Goal: Information Seeking & Learning: Find specific fact

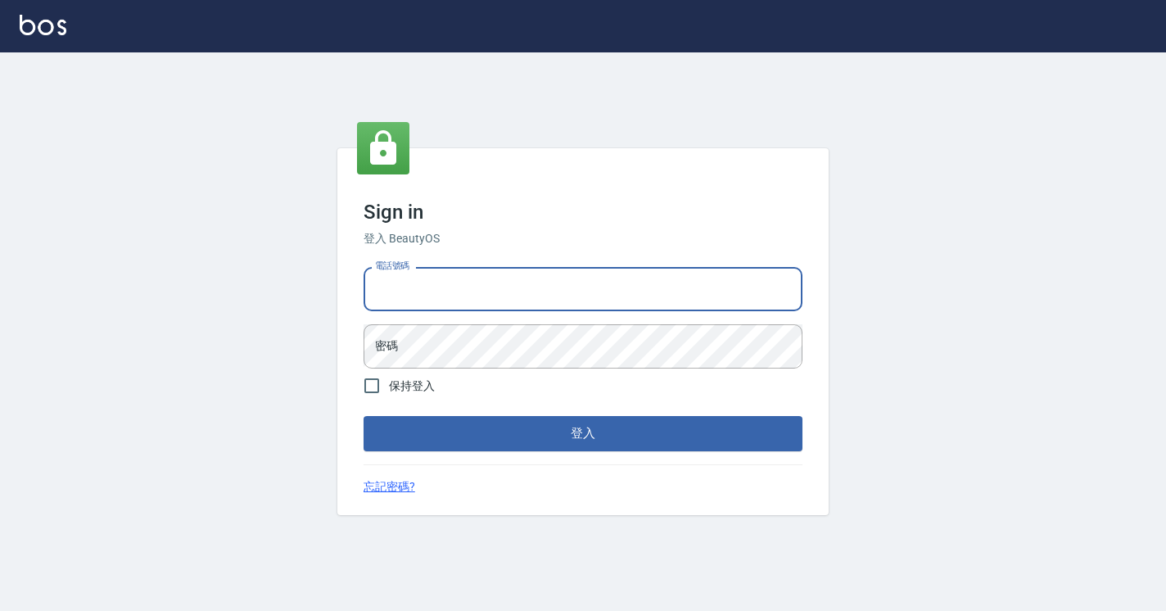
click at [419, 289] on input "電話號碼" at bounding box center [583, 289] width 439 height 44
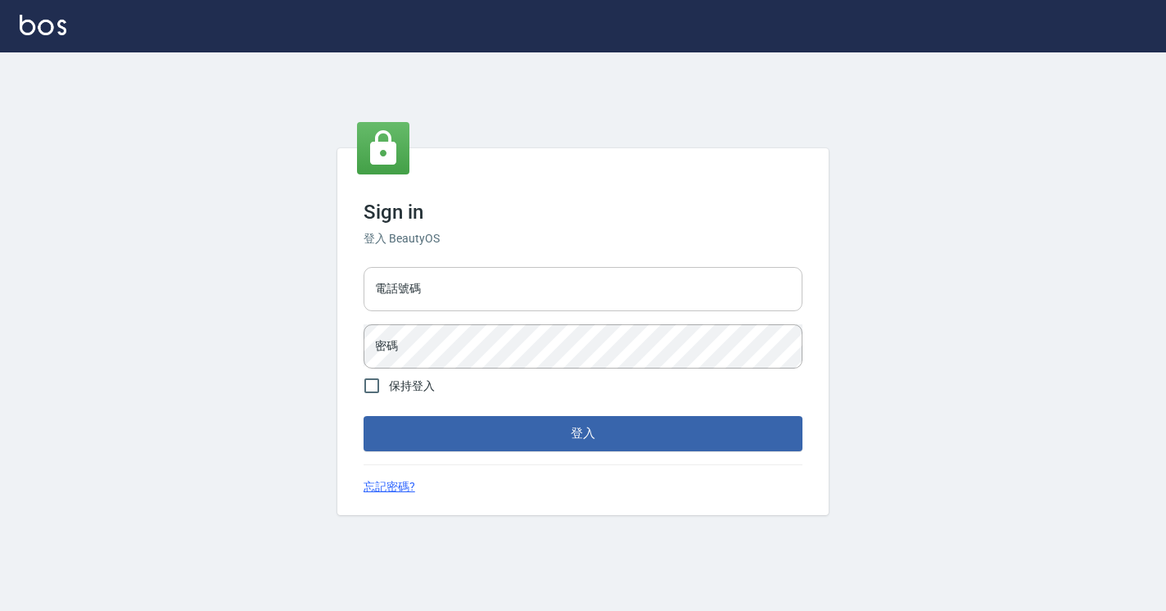
type input "0927046308"
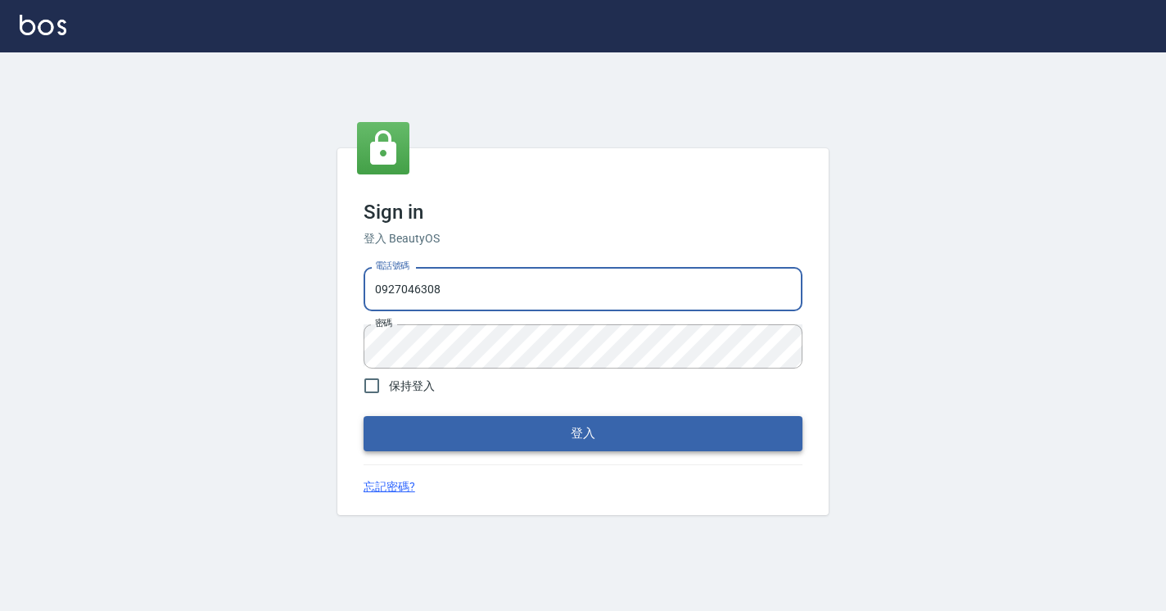
click at [491, 428] on button "登入" at bounding box center [583, 433] width 439 height 34
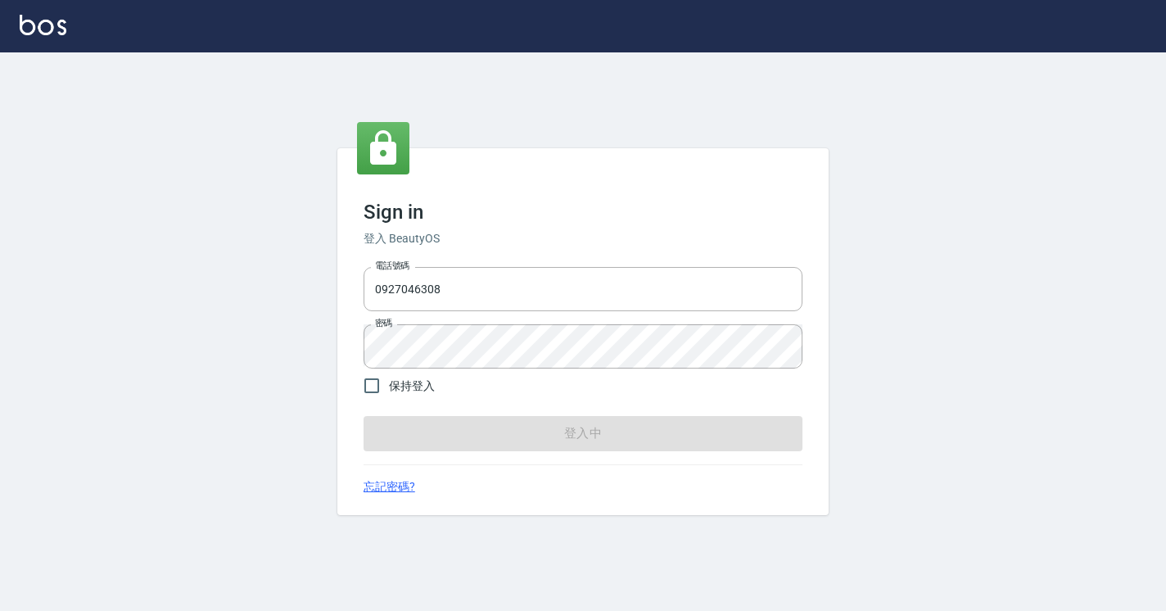
click at [491, 428] on form "電話號碼 [PHONE_NUMBER] 電話號碼 密碼 密碼 保持登入 登入中" at bounding box center [583, 355] width 439 height 190
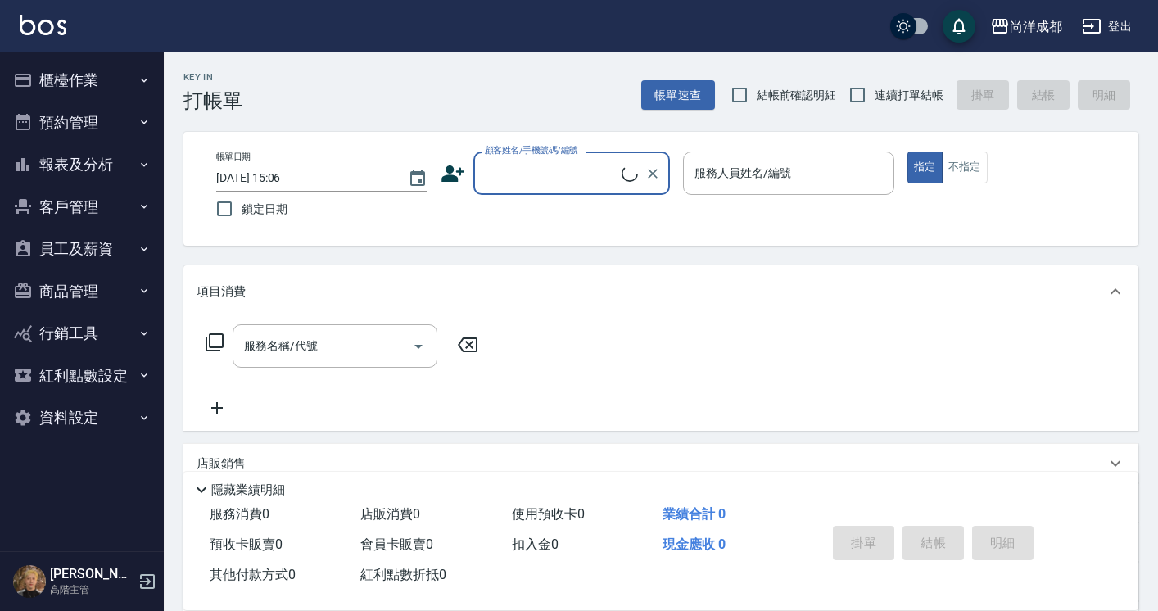
click at [103, 255] on button "員工及薪資" at bounding box center [82, 249] width 151 height 43
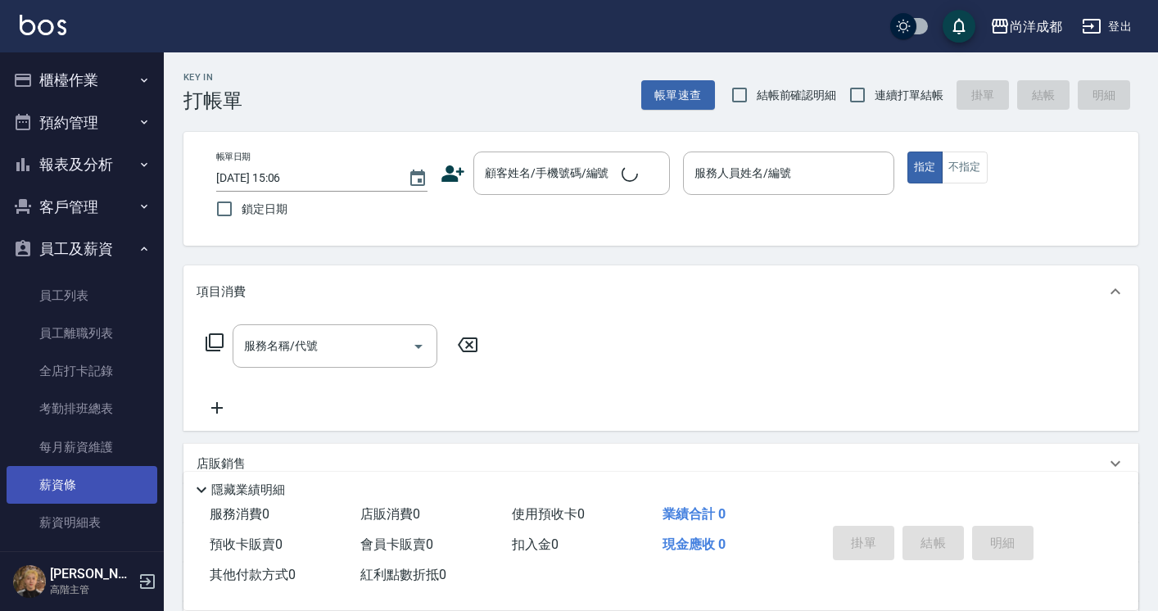
click at [66, 485] on link "薪資條" at bounding box center [82, 485] width 151 height 38
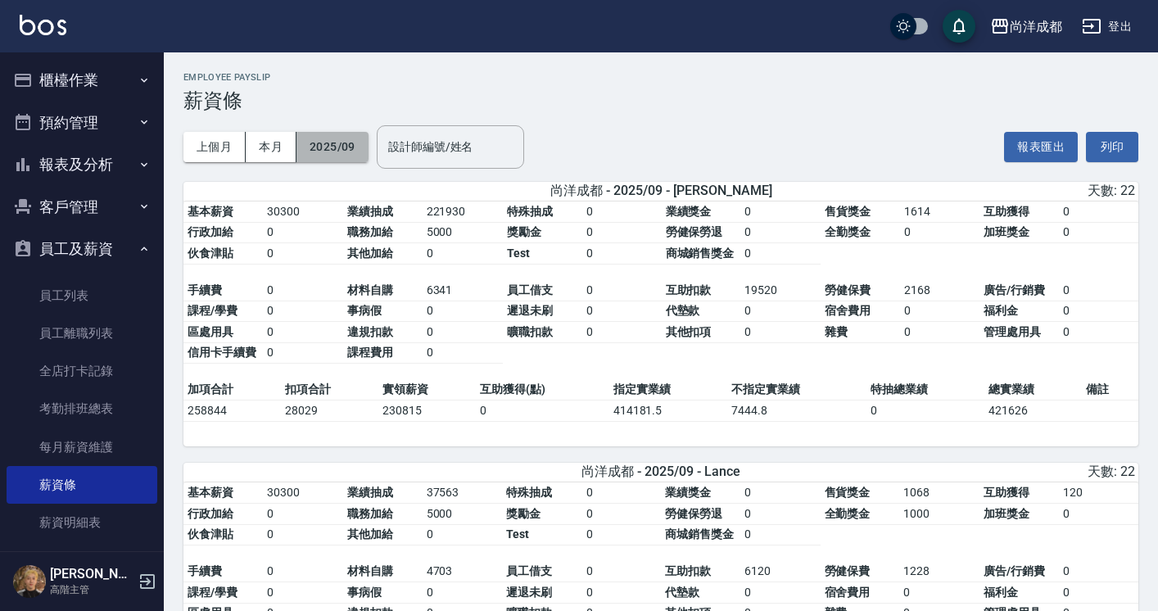
click at [342, 146] on button "2025/09" at bounding box center [333, 147] width 72 height 30
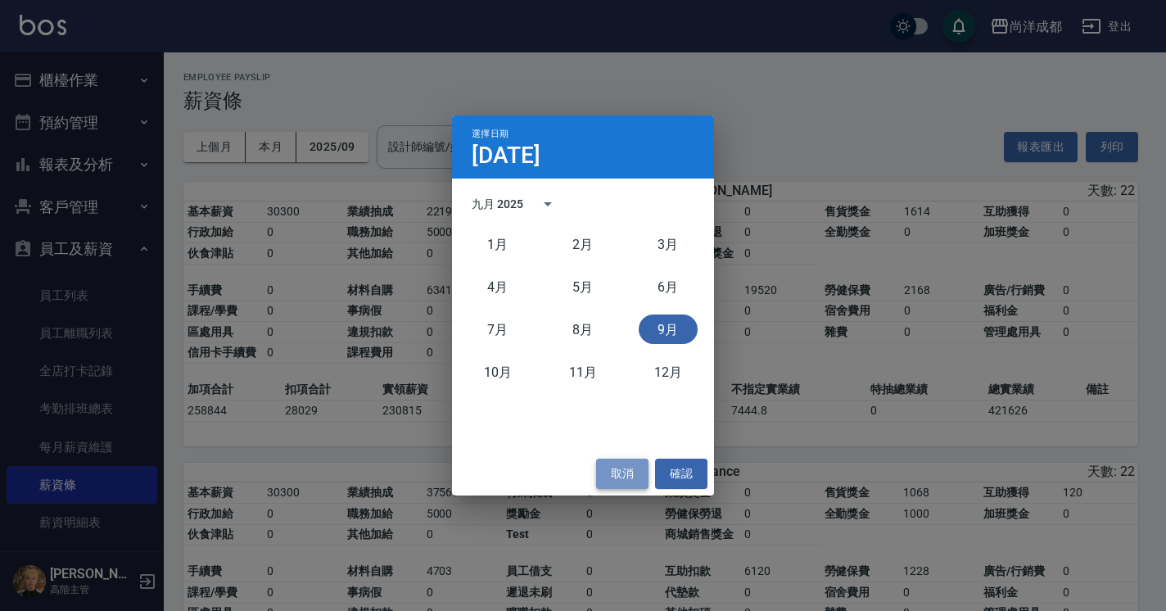
click at [624, 472] on button "取消" at bounding box center [622, 474] width 52 height 30
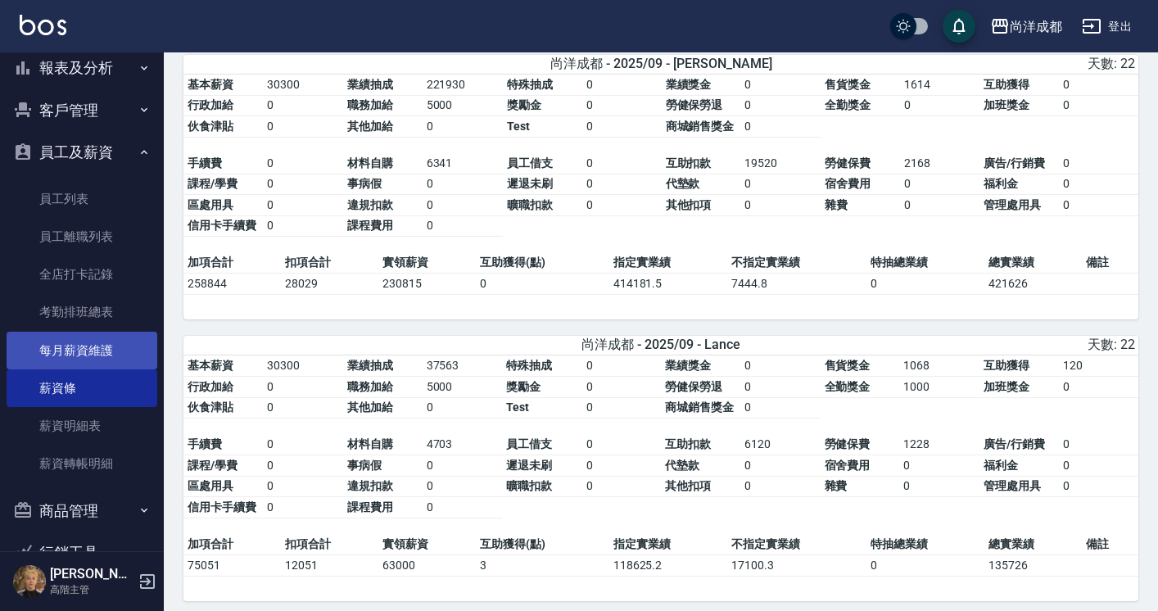
scroll to position [102, 0]
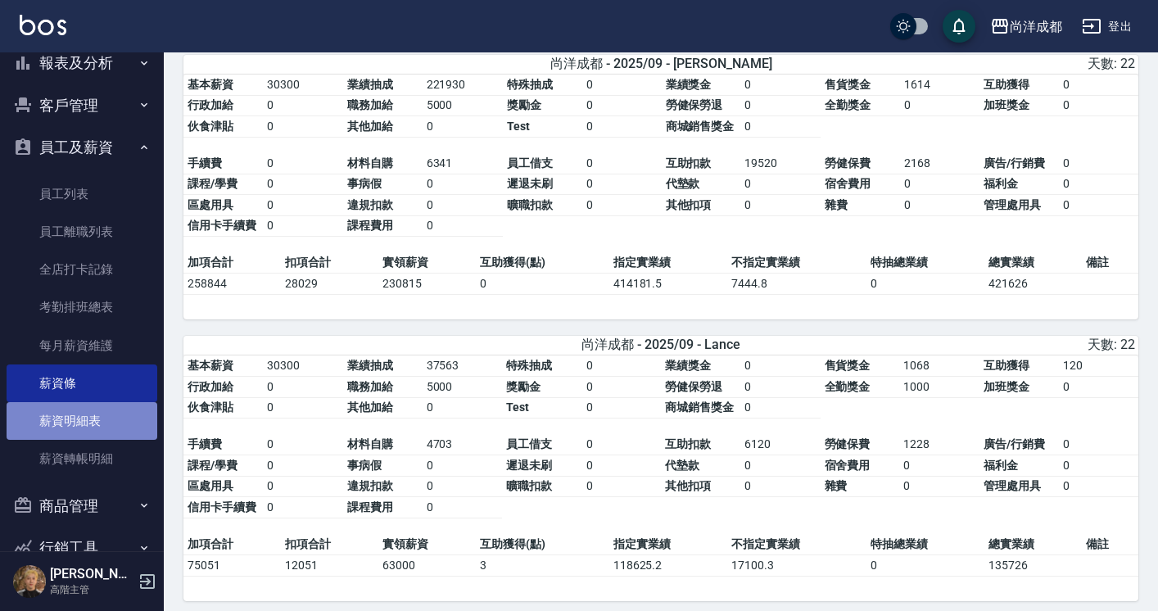
click at [83, 429] on link "薪資明細表" at bounding box center [82, 421] width 151 height 38
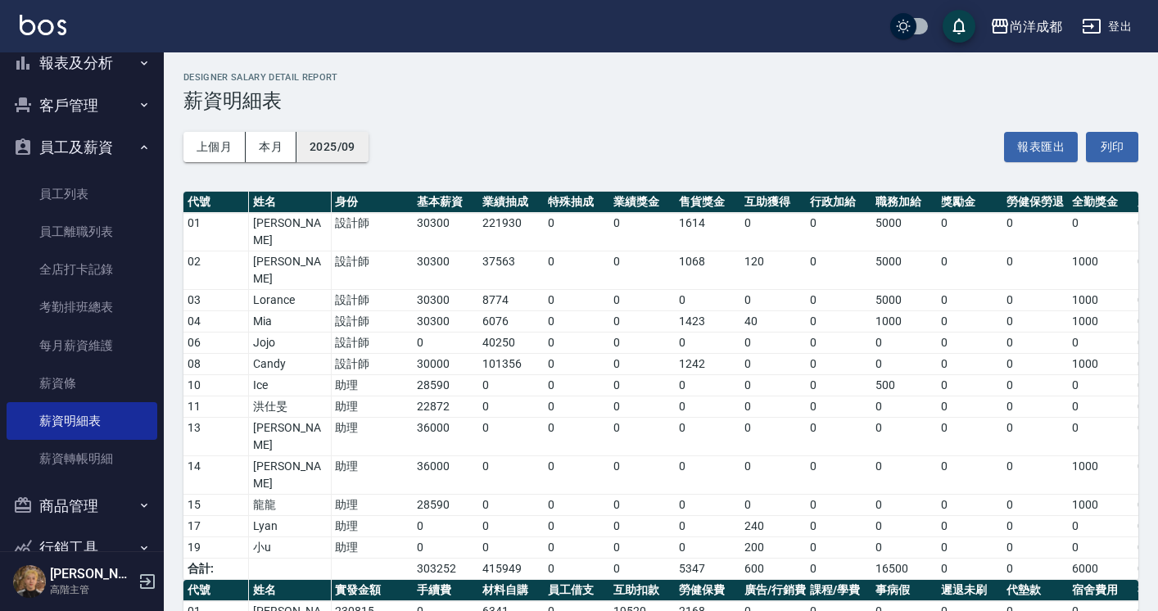
click at [336, 142] on button "2025/09" at bounding box center [333, 147] width 72 height 30
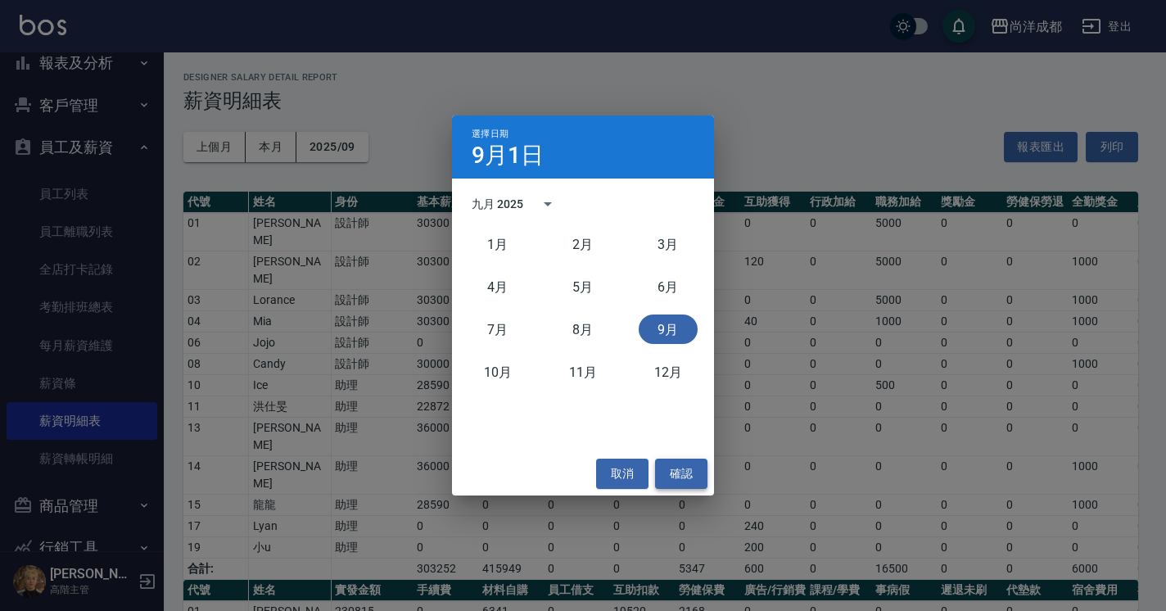
click at [689, 478] on button "確認" at bounding box center [681, 474] width 52 height 30
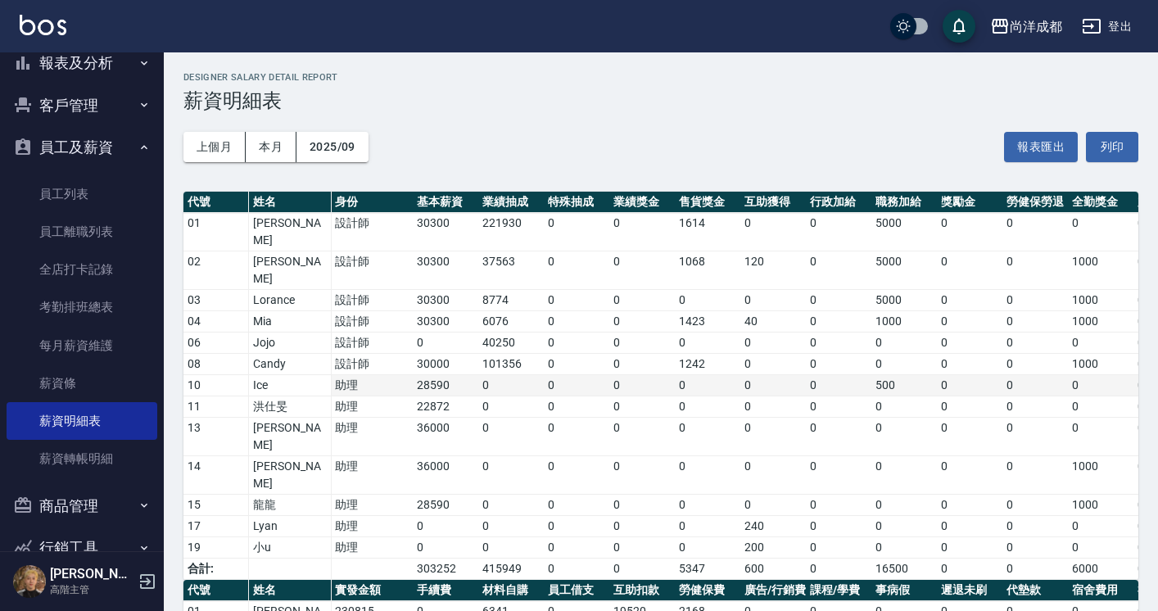
scroll to position [243, 0]
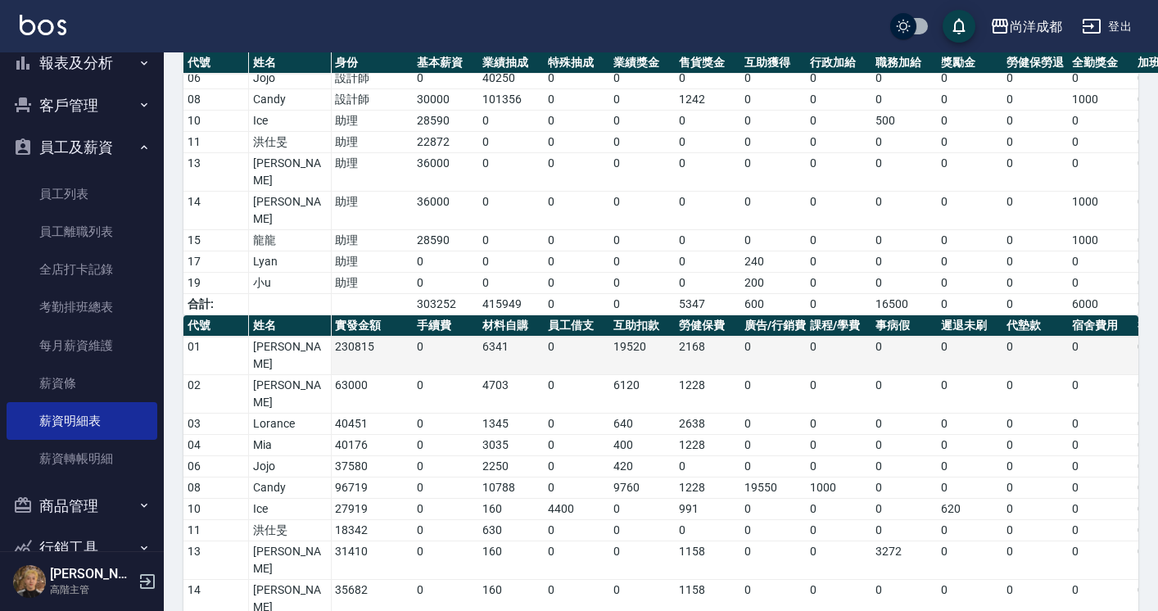
click at [352, 337] on td "230815" at bounding box center [372, 356] width 82 height 38
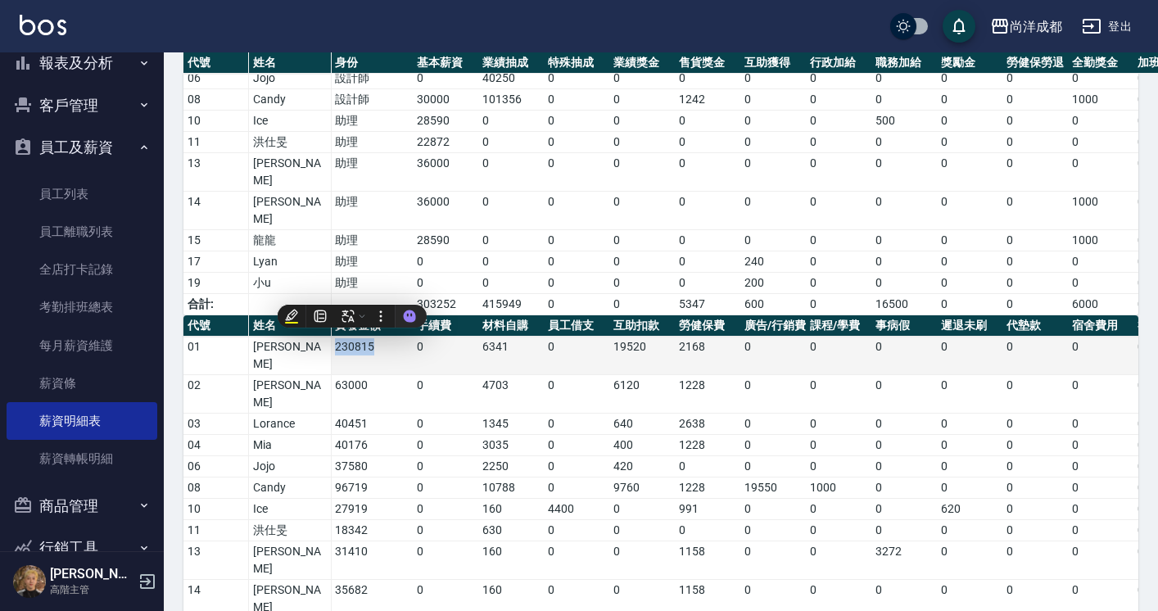
copy td "230815"
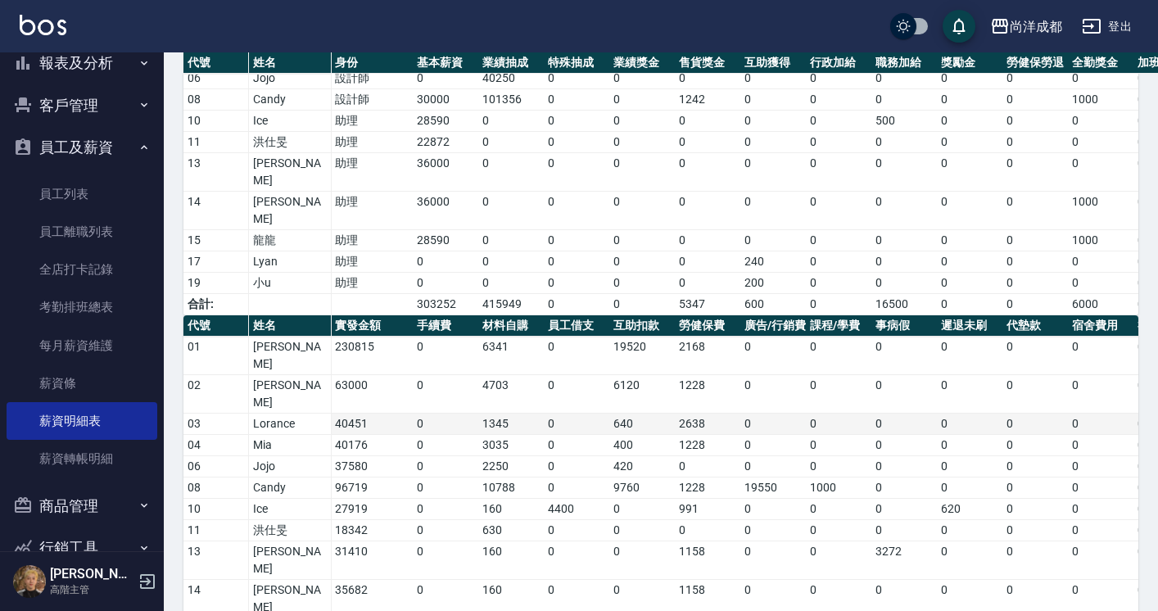
click at [489, 414] on td "1345" at bounding box center [511, 424] width 66 height 21
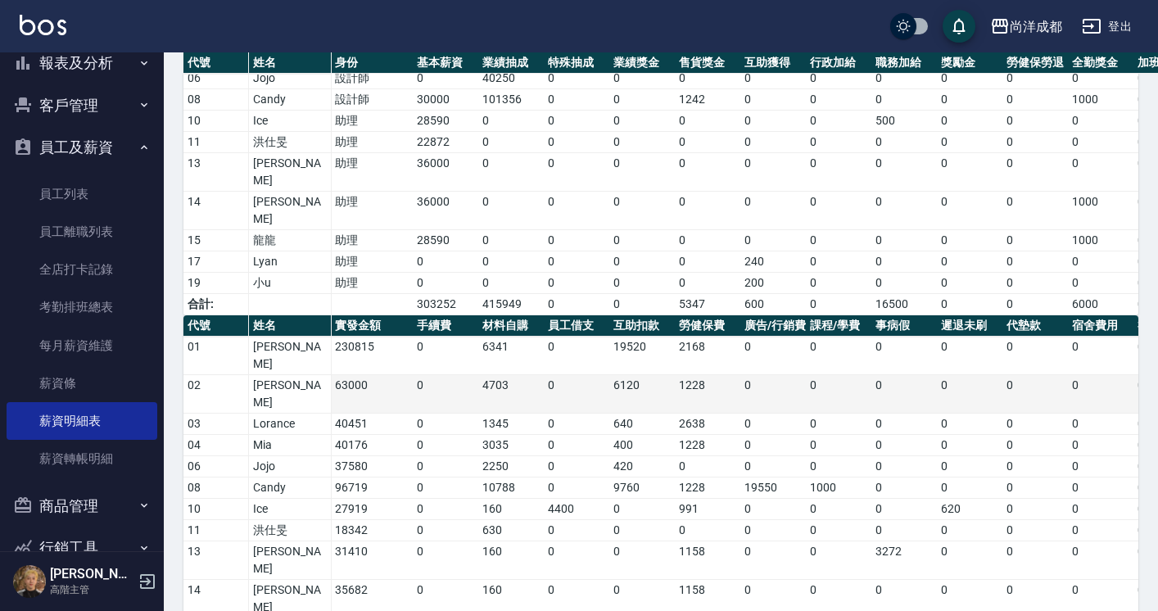
click at [352, 375] on td "63000" at bounding box center [372, 394] width 82 height 38
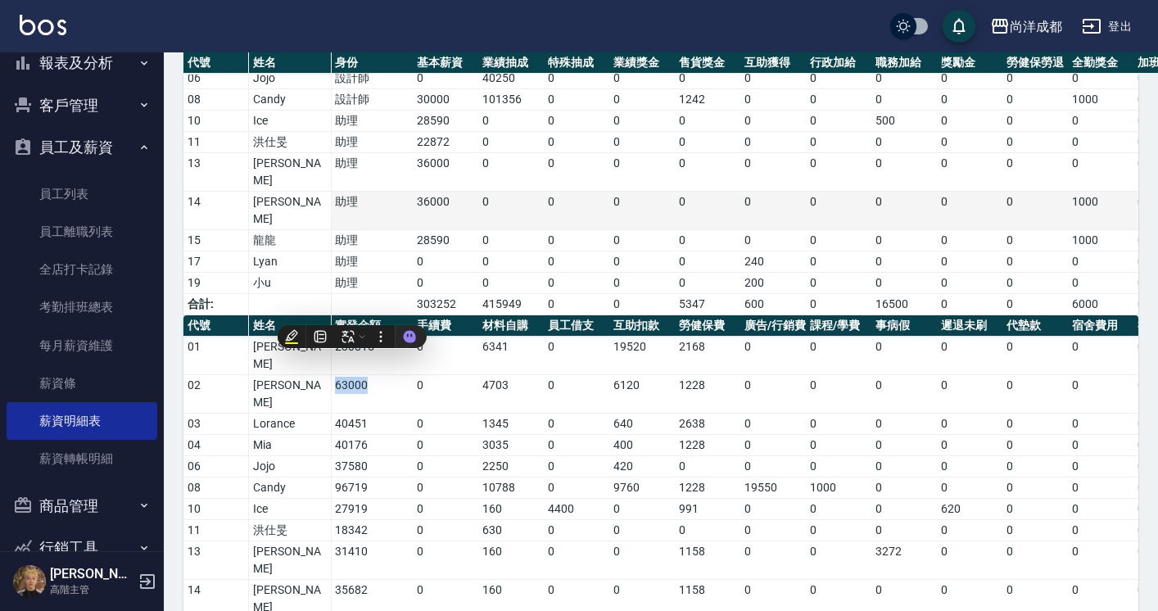
copy td "63000"
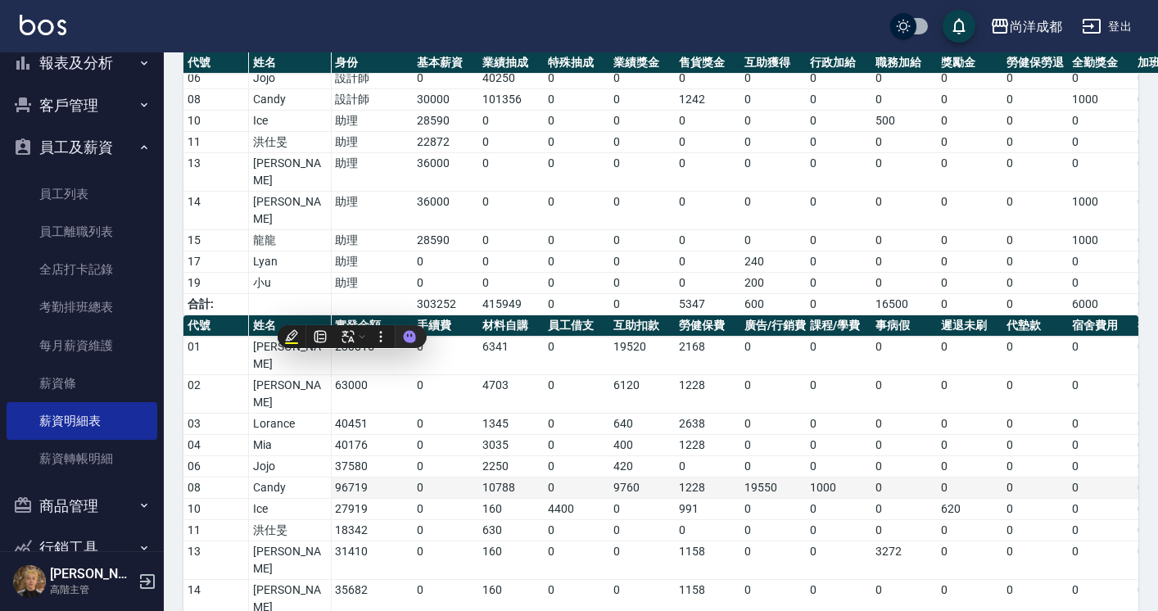
click at [378, 478] on td "96719" at bounding box center [372, 488] width 82 height 21
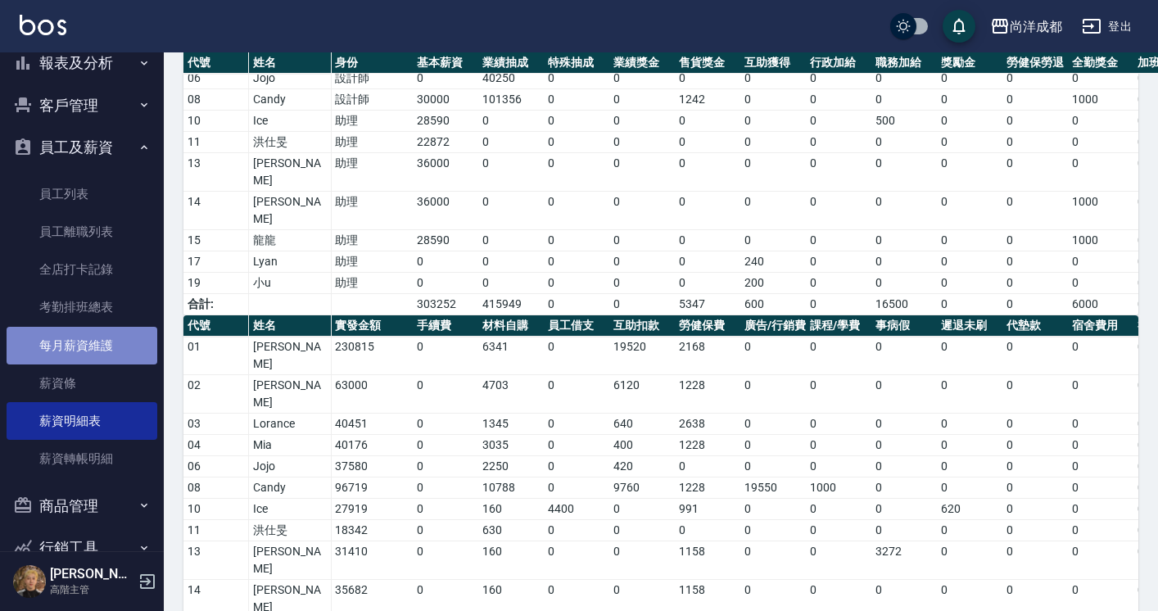
click at [88, 344] on link "每月薪資維護" at bounding box center [82, 346] width 151 height 38
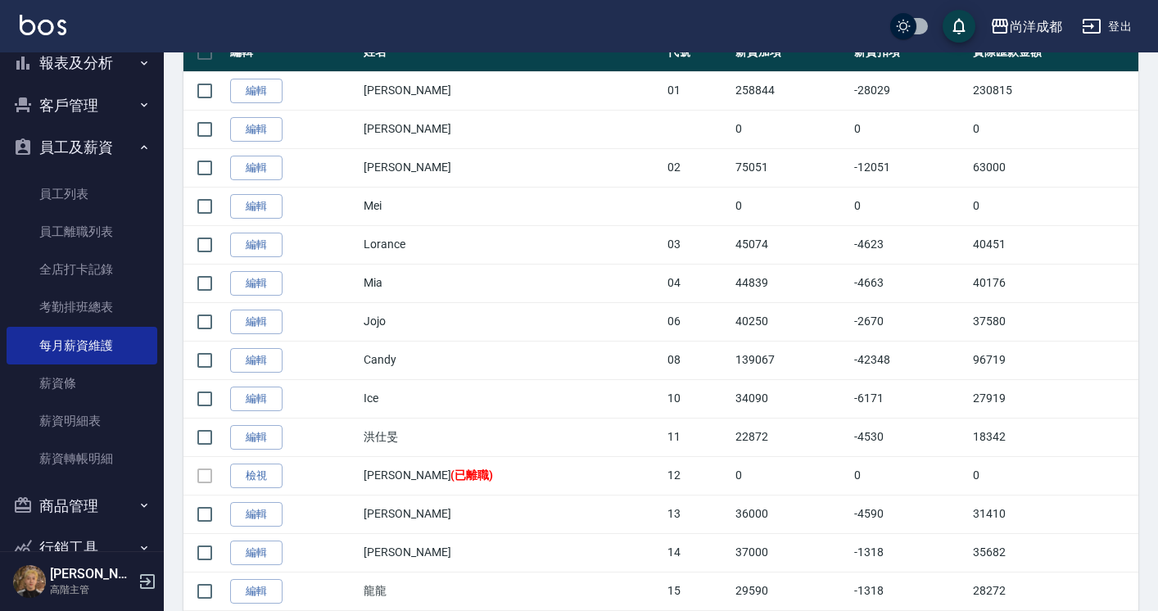
scroll to position [367, 0]
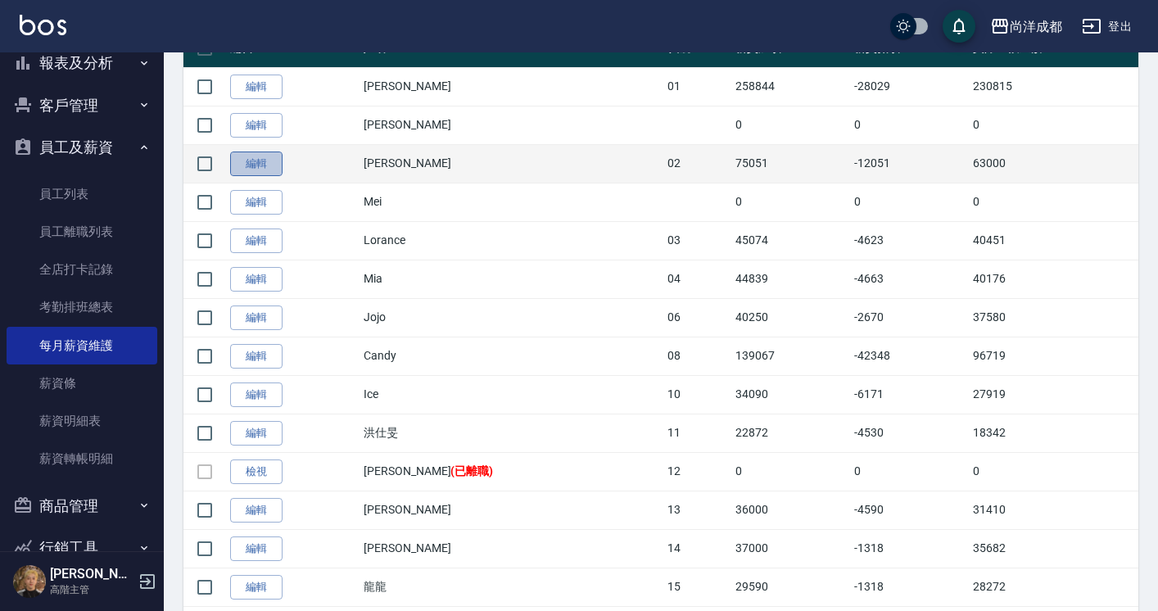
click at [247, 165] on link "編輯" at bounding box center [256, 164] width 52 height 25
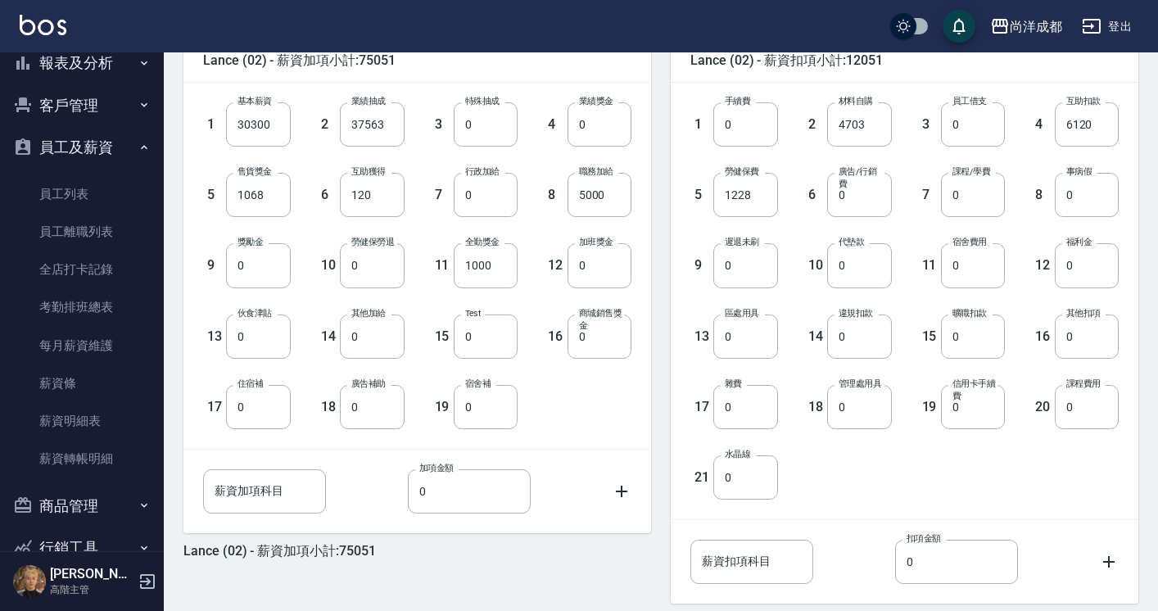
scroll to position [427, 0]
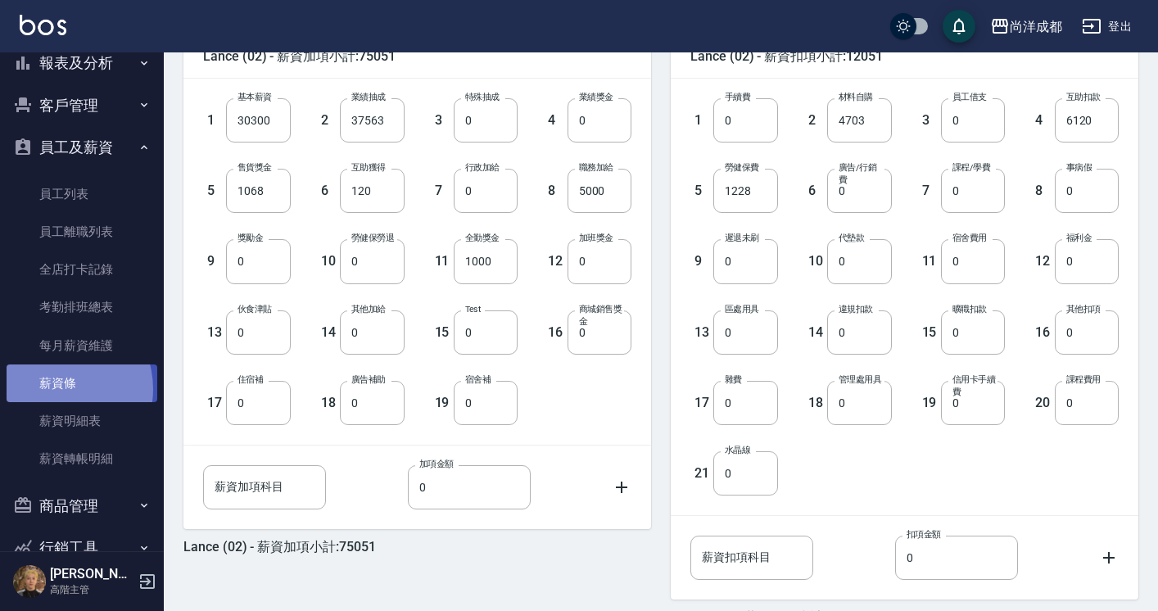
click at [55, 389] on link "薪資條" at bounding box center [82, 384] width 151 height 38
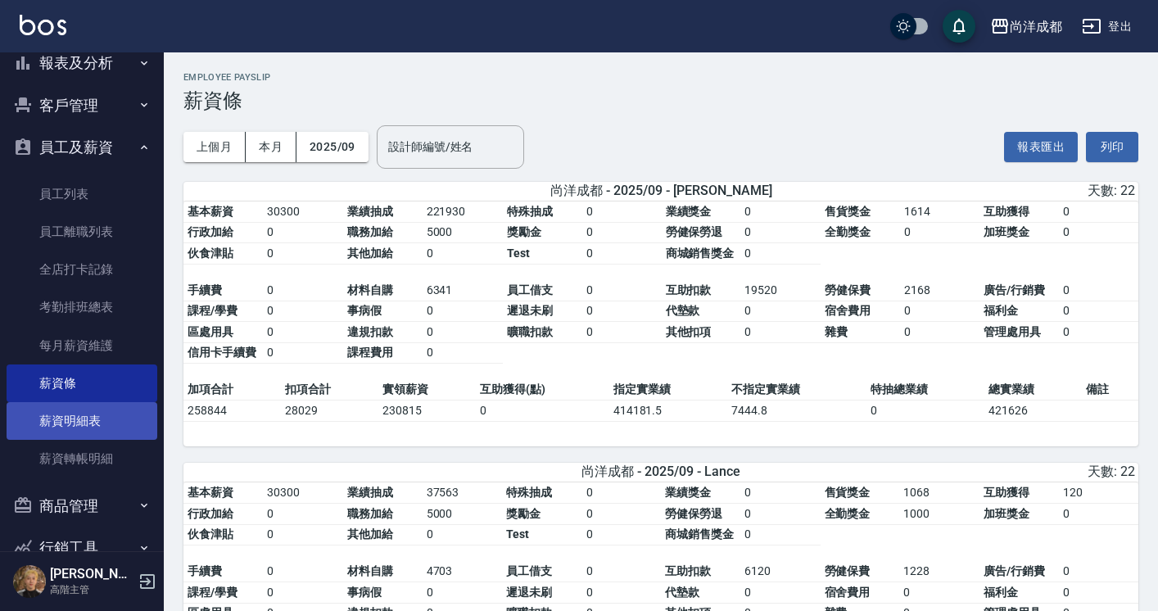
click at [79, 419] on link "薪資明細表" at bounding box center [82, 421] width 151 height 38
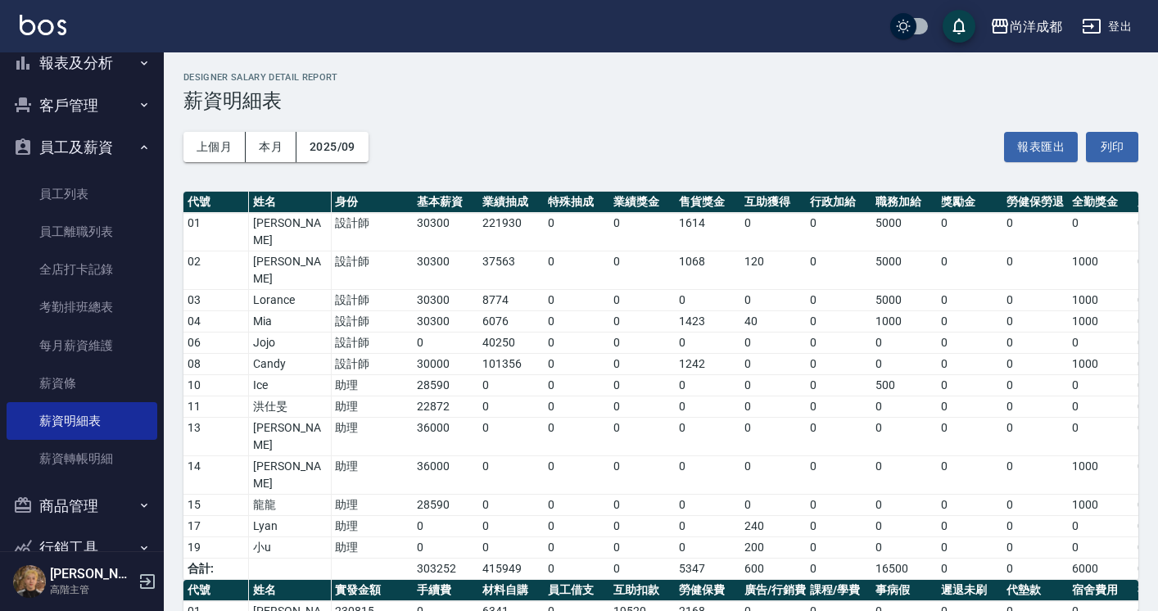
scroll to position [243, 0]
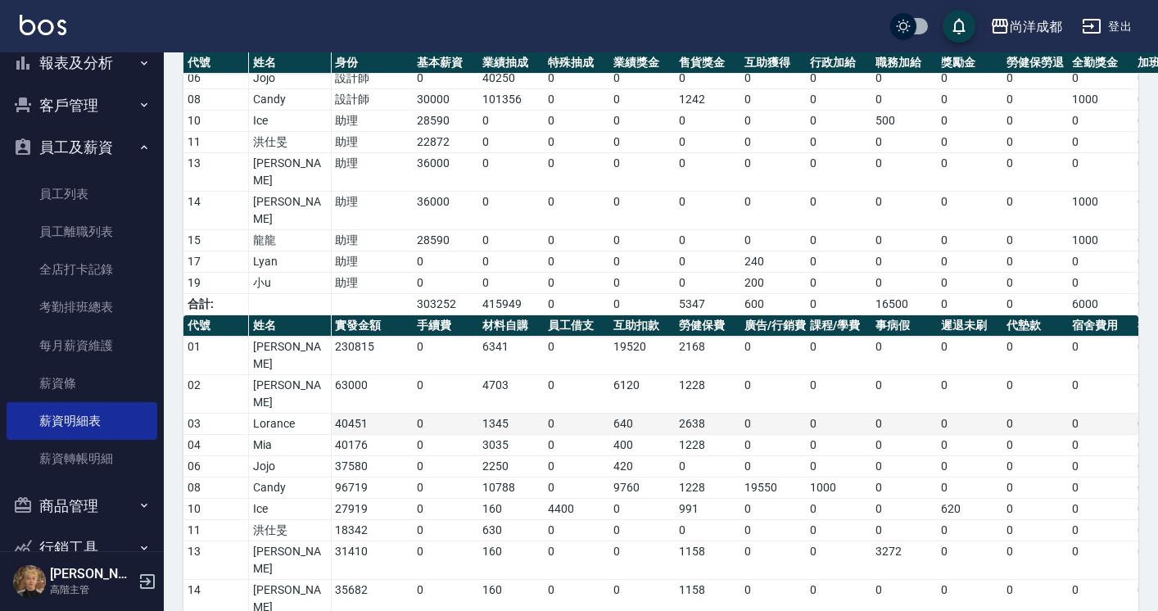
click at [354, 414] on td "40451" at bounding box center [372, 424] width 82 height 21
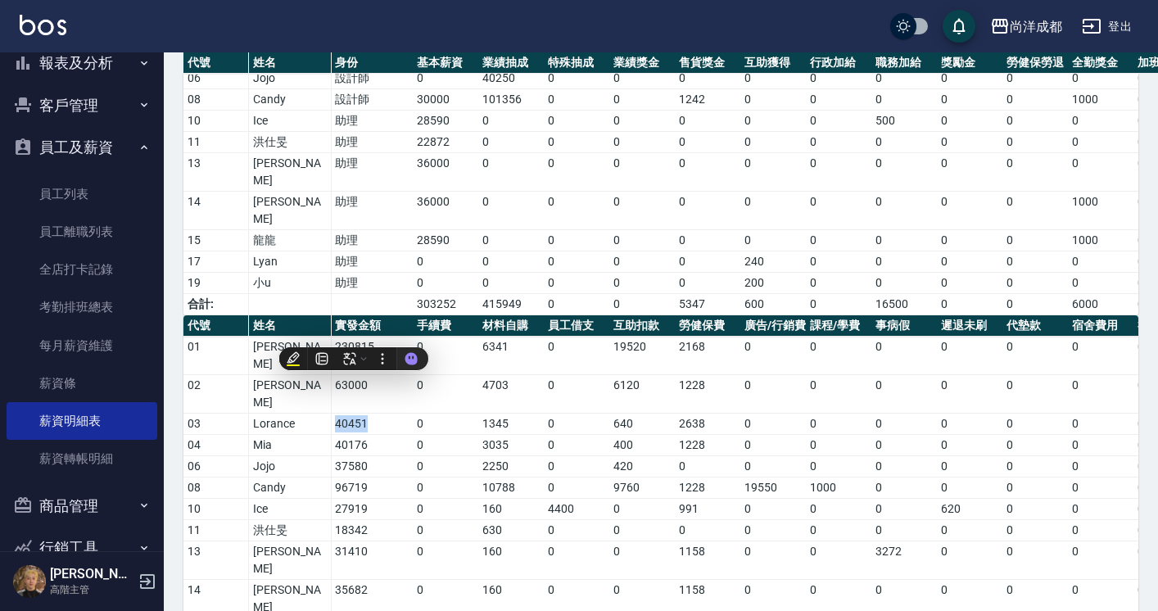
copy td "40451"
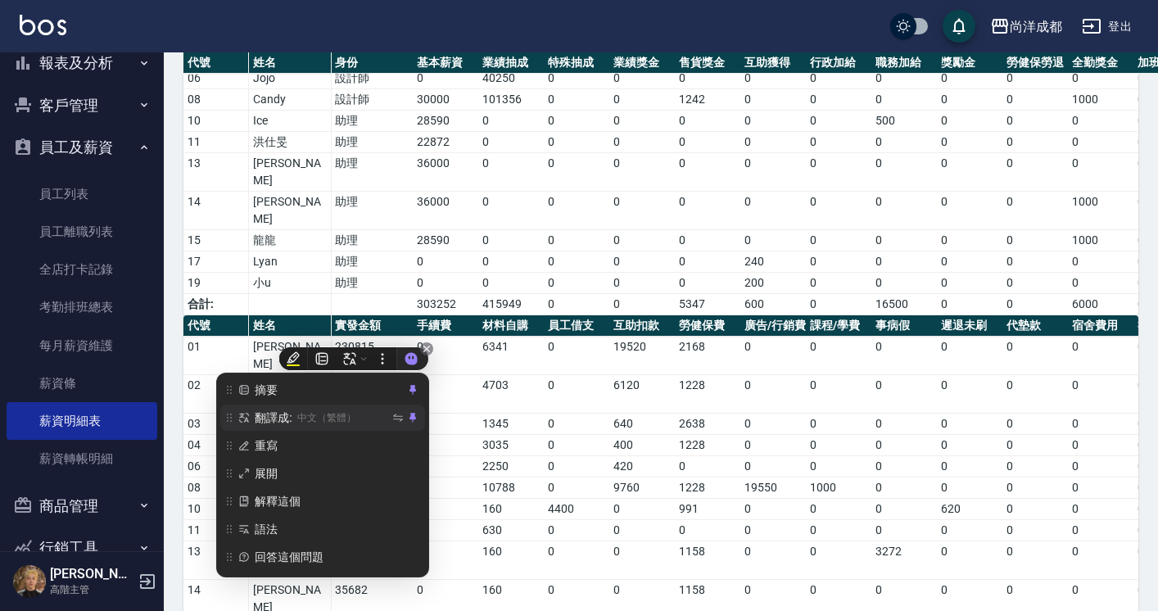
click at [369, 415] on span "中文（繁體）" at bounding box center [343, 418] width 92 height 18
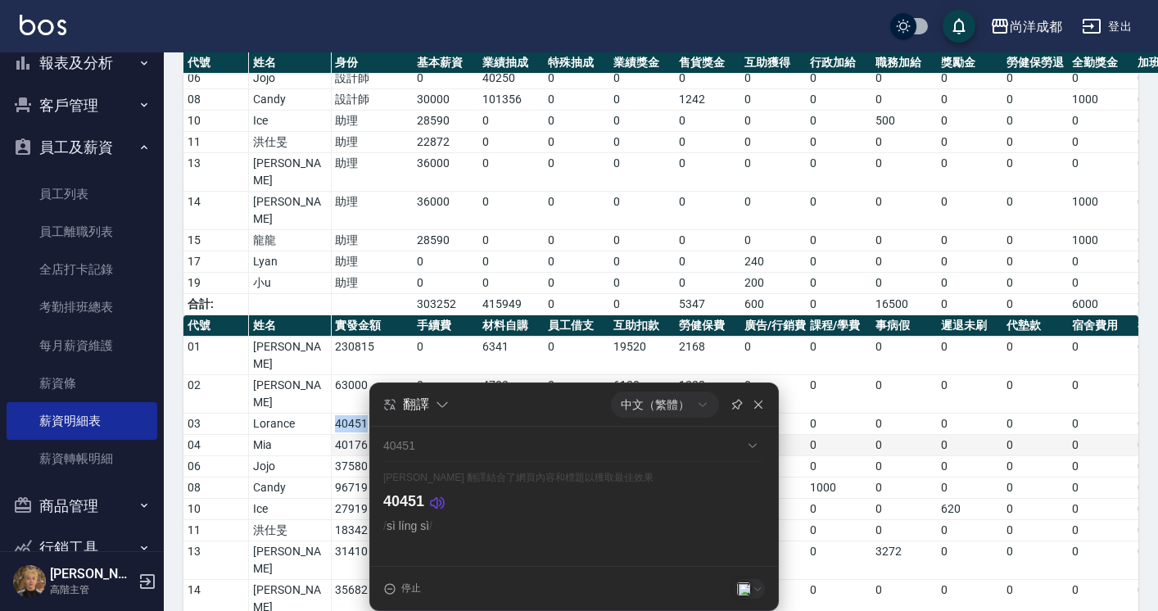
click at [356, 435] on td "40176" at bounding box center [372, 445] width 82 height 21
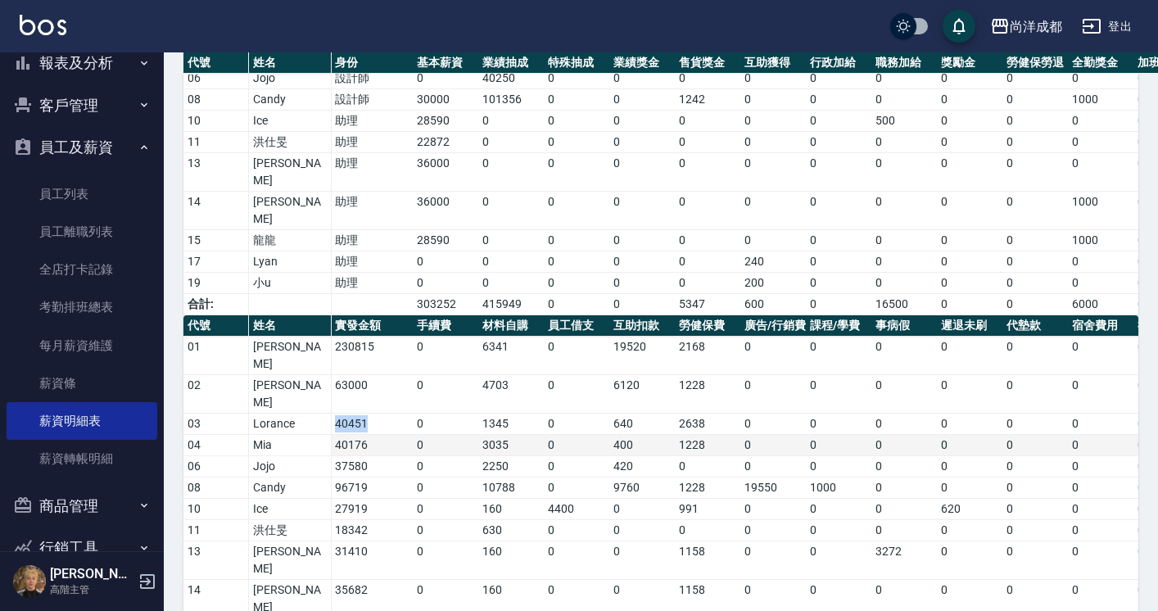
click at [356, 435] on td "40176" at bounding box center [372, 445] width 82 height 21
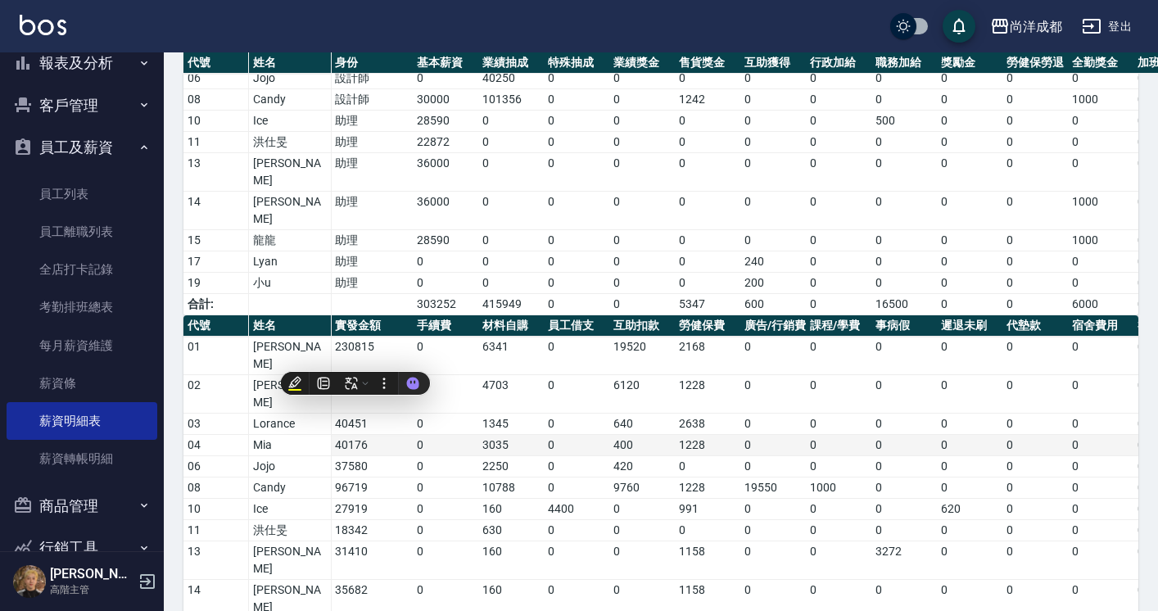
click at [346, 435] on td "40176" at bounding box center [372, 445] width 82 height 21
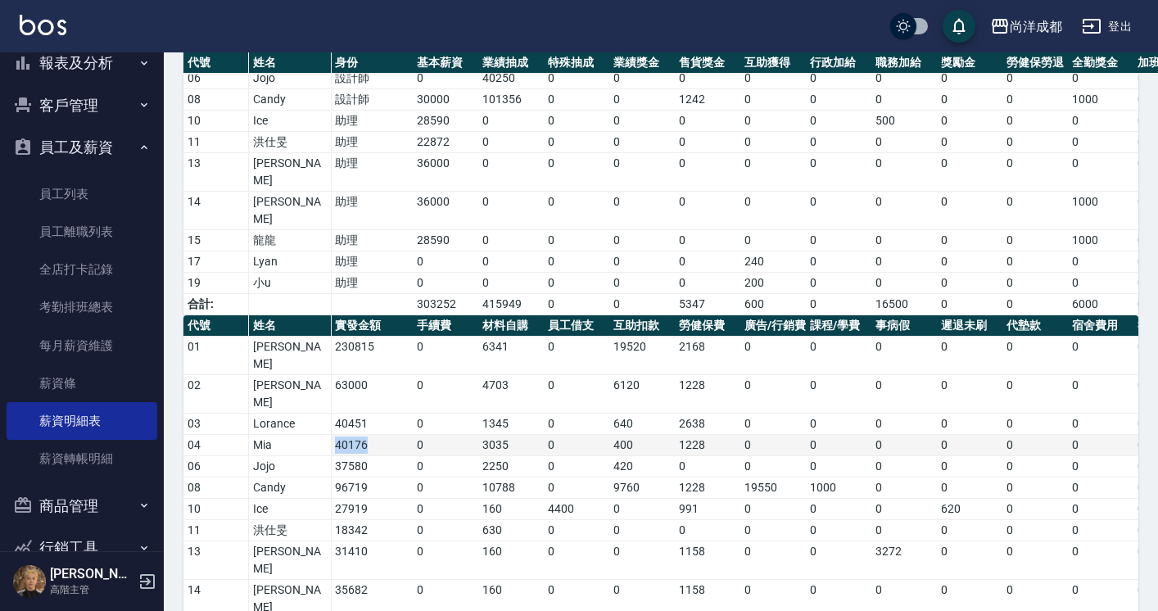
click at [346, 435] on td "40176" at bounding box center [372, 445] width 82 height 21
copy td "40176"
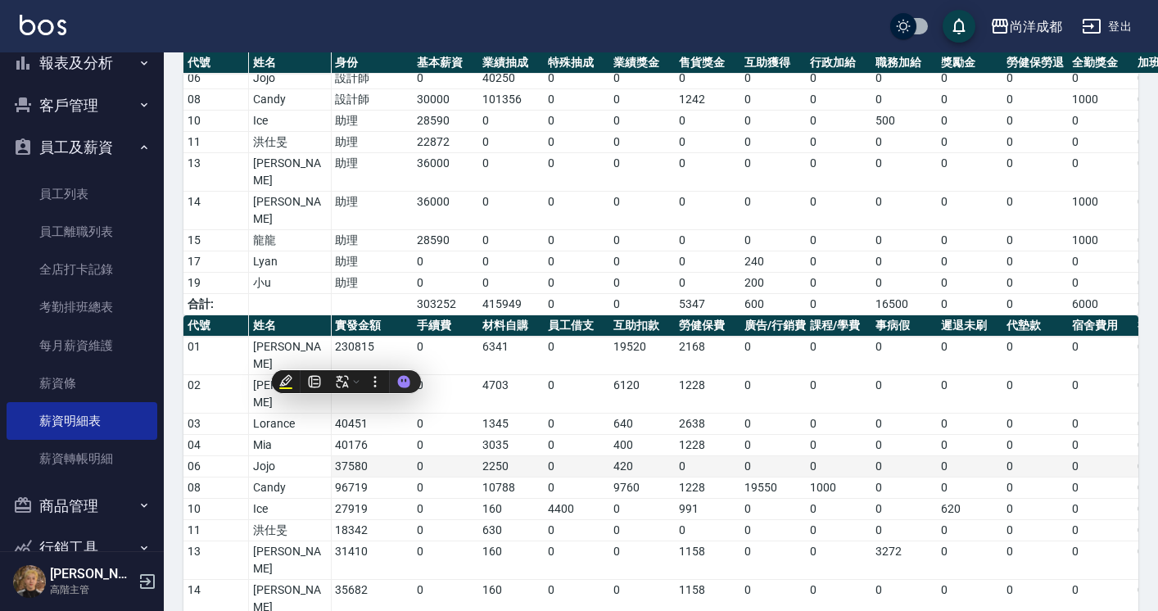
click at [549, 456] on td "0" at bounding box center [577, 466] width 66 height 21
click at [353, 456] on td "37580" at bounding box center [372, 466] width 82 height 21
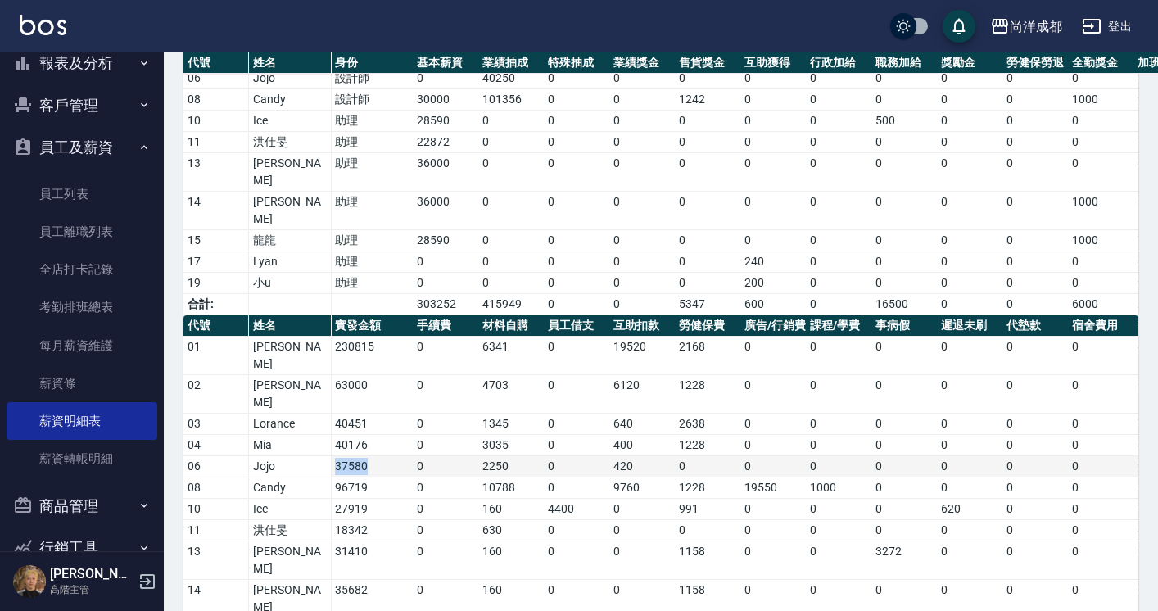
click at [353, 456] on td "37580" at bounding box center [372, 466] width 82 height 21
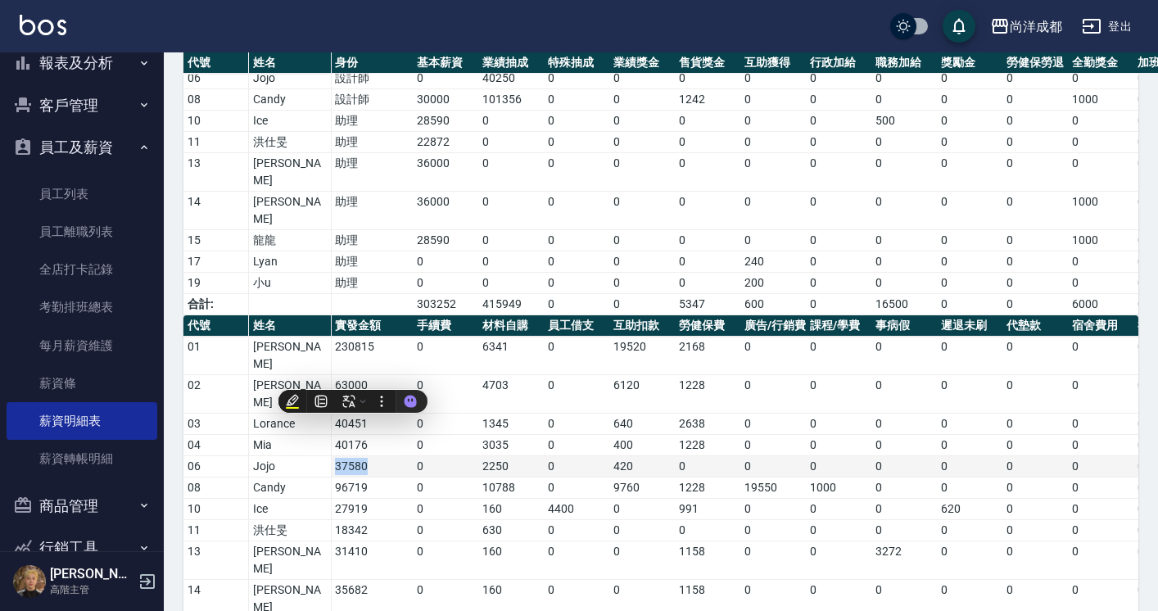
copy td "37580"
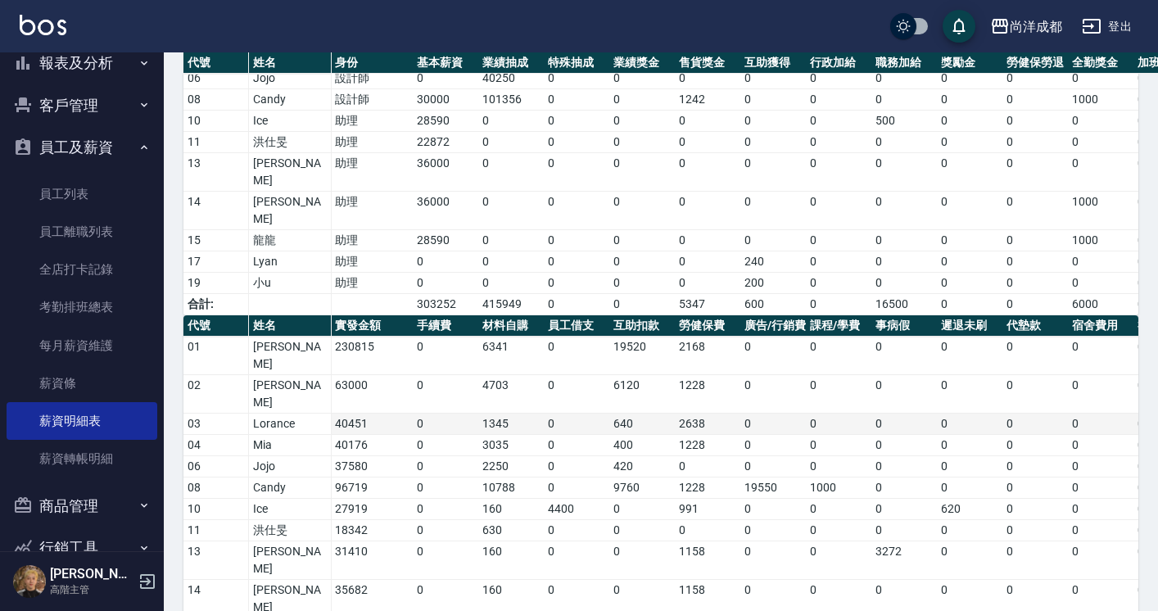
click at [535, 414] on td "1345" at bounding box center [511, 424] width 66 height 21
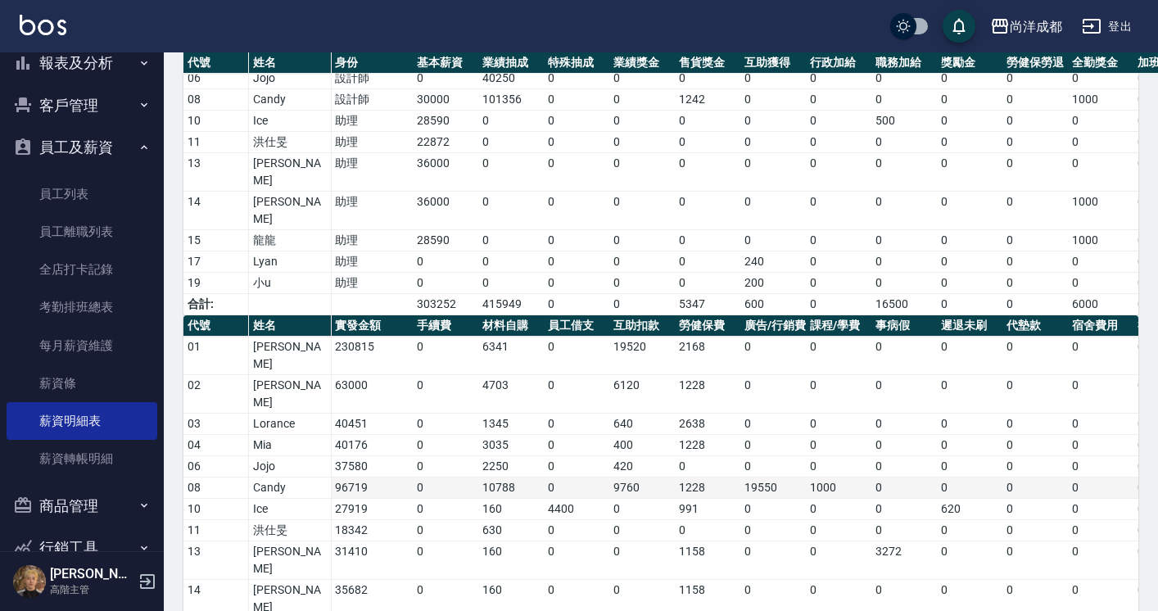
click at [356, 478] on td "96719" at bounding box center [372, 488] width 82 height 21
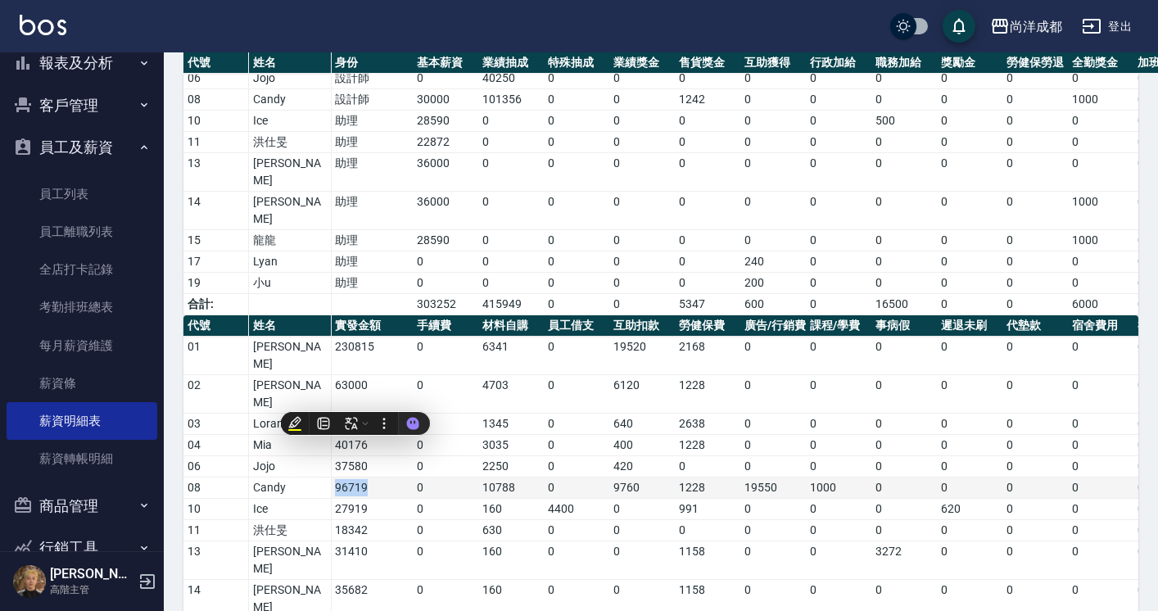
copy td "96719"
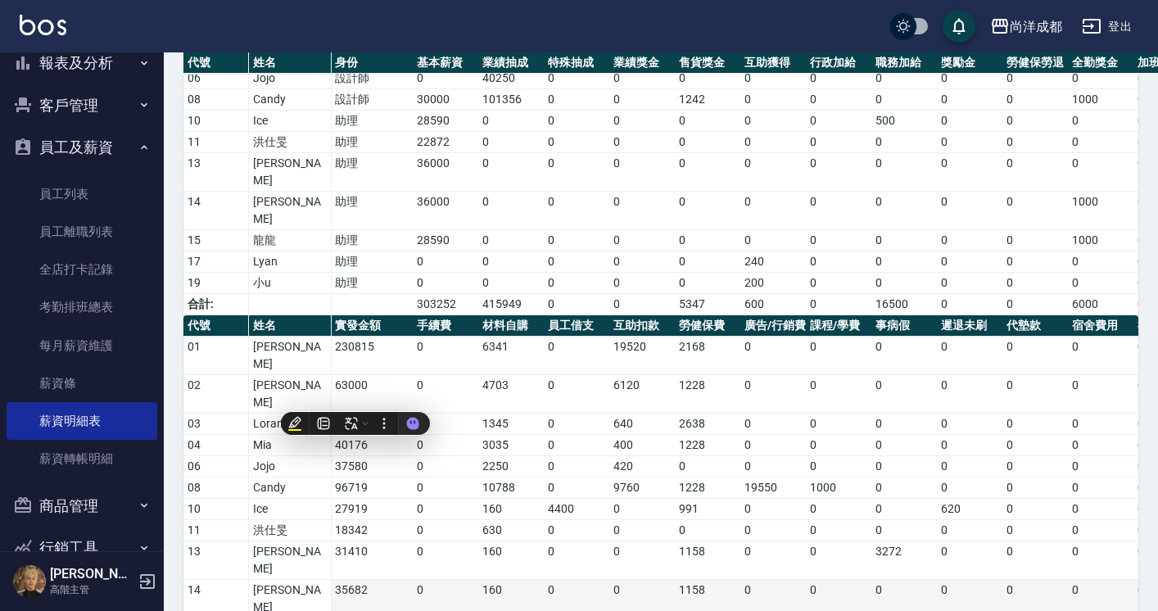
click at [370, 580] on td "35682" at bounding box center [372, 599] width 82 height 38
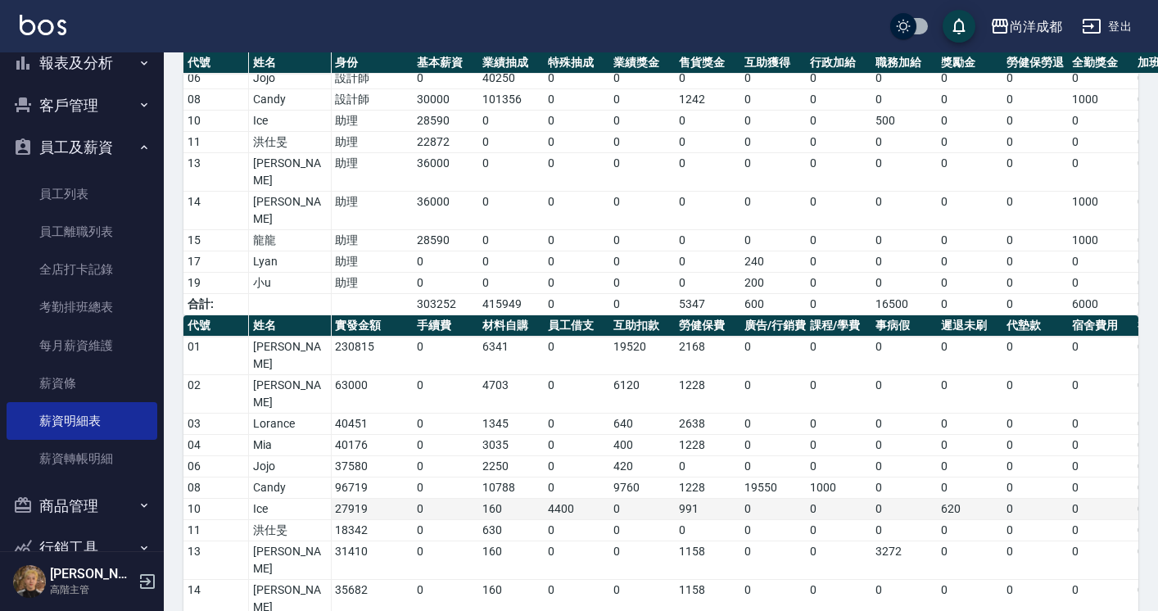
click at [346, 499] on td "27919" at bounding box center [372, 509] width 82 height 21
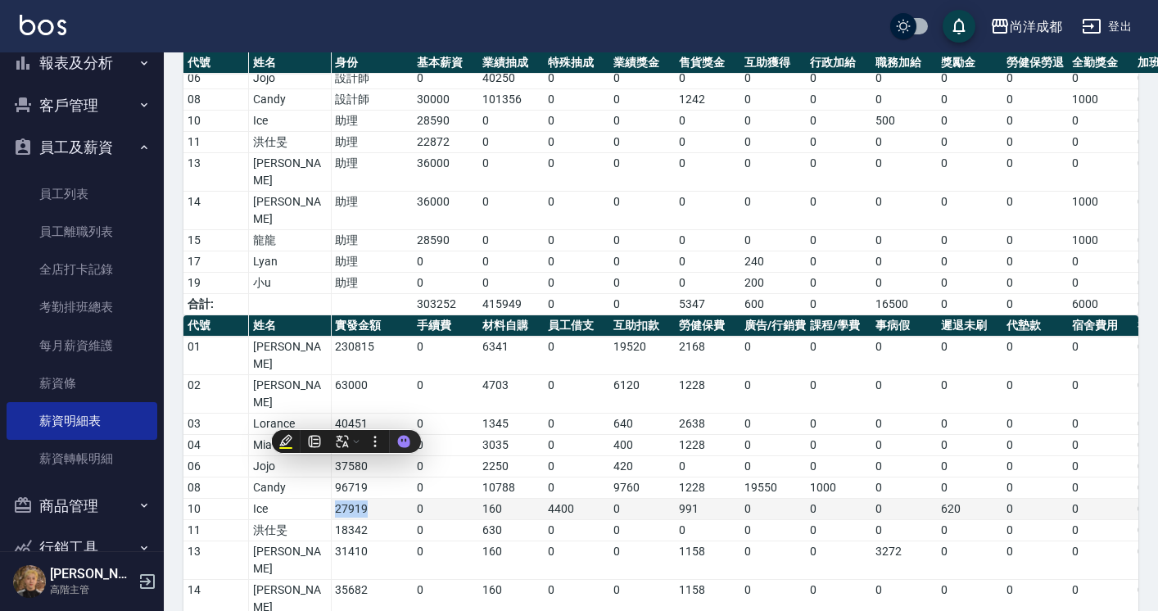
copy td "27919"
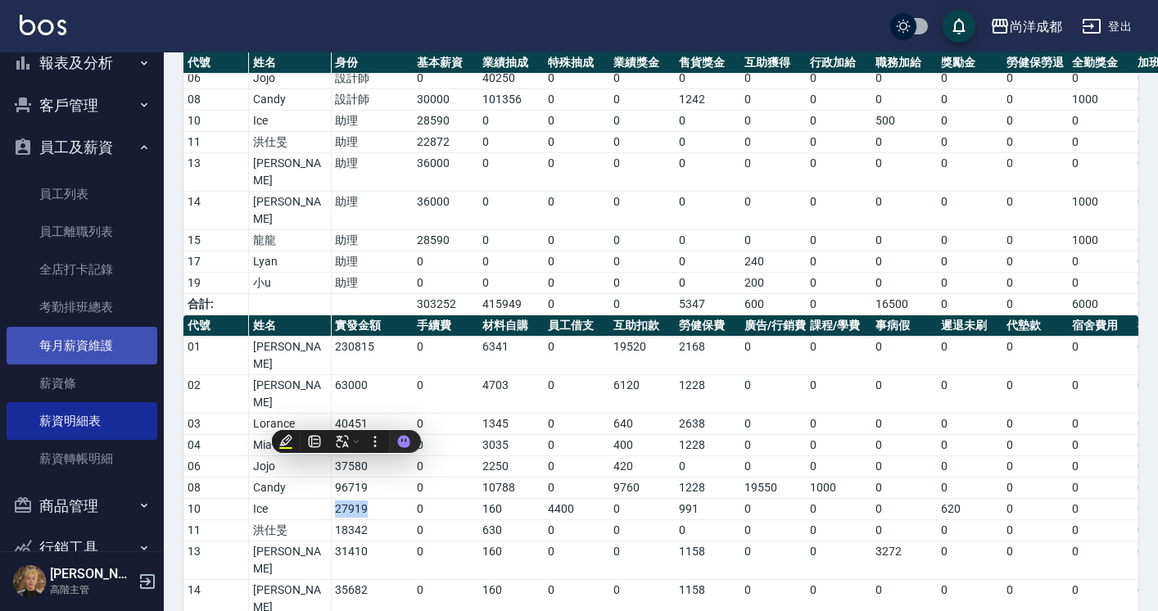
click at [96, 348] on link "每月薪資維護" at bounding box center [82, 346] width 151 height 38
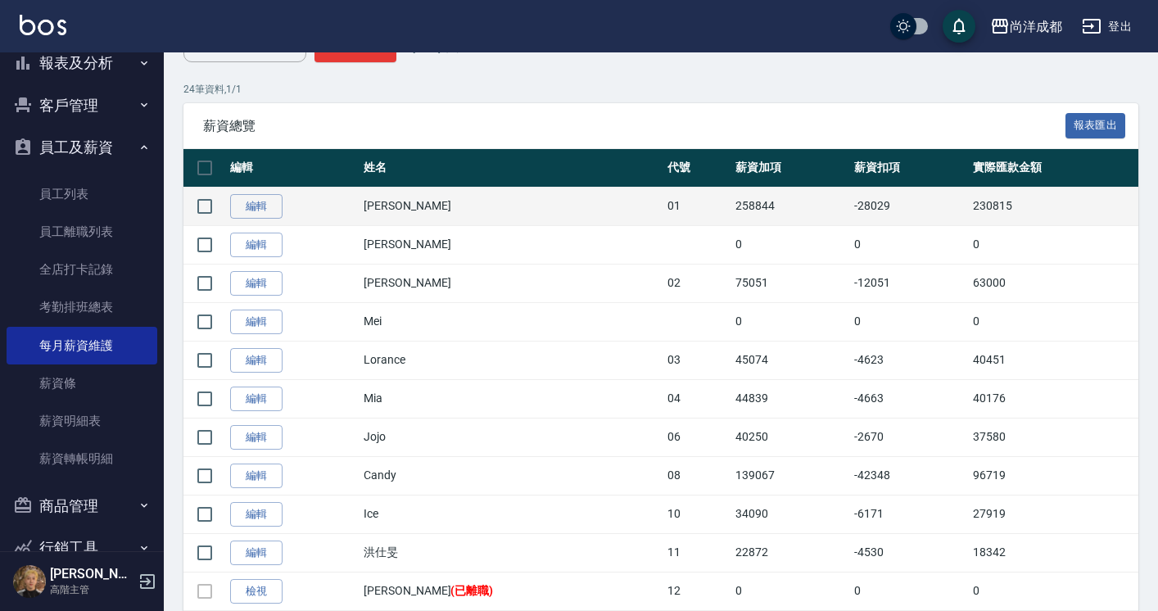
scroll to position [250, 0]
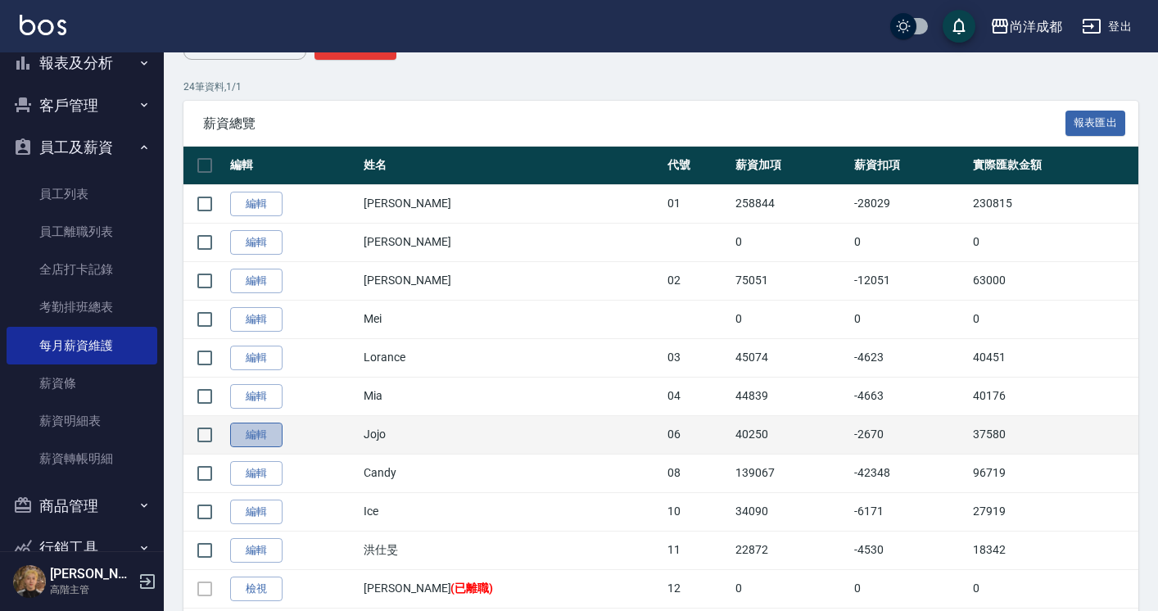
click at [249, 446] on link "編輯" at bounding box center [256, 435] width 52 height 25
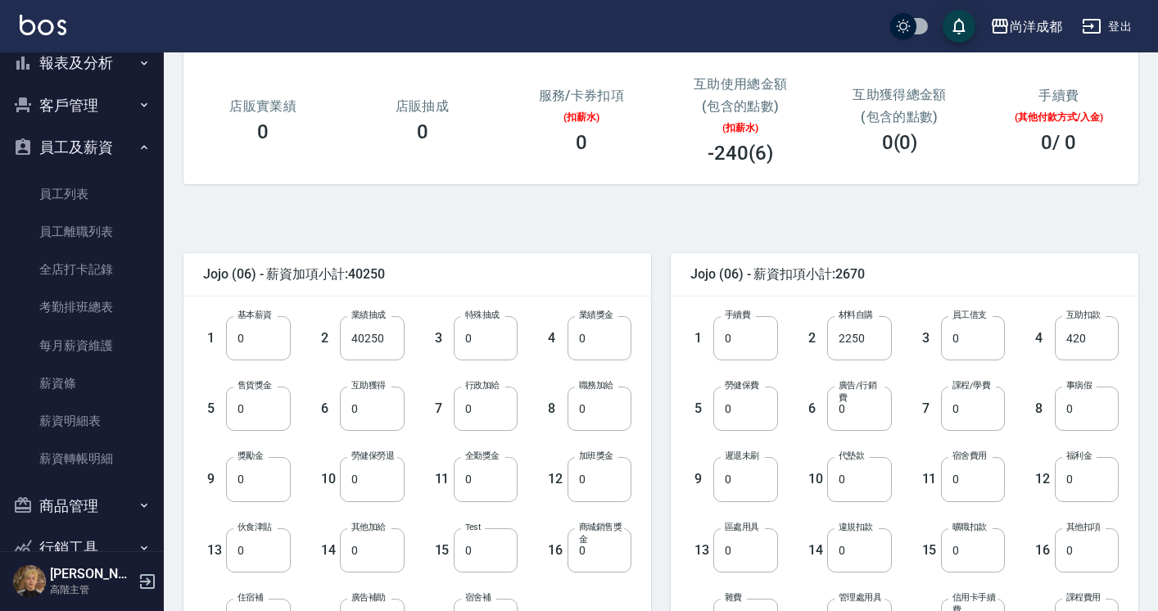
scroll to position [198, 0]
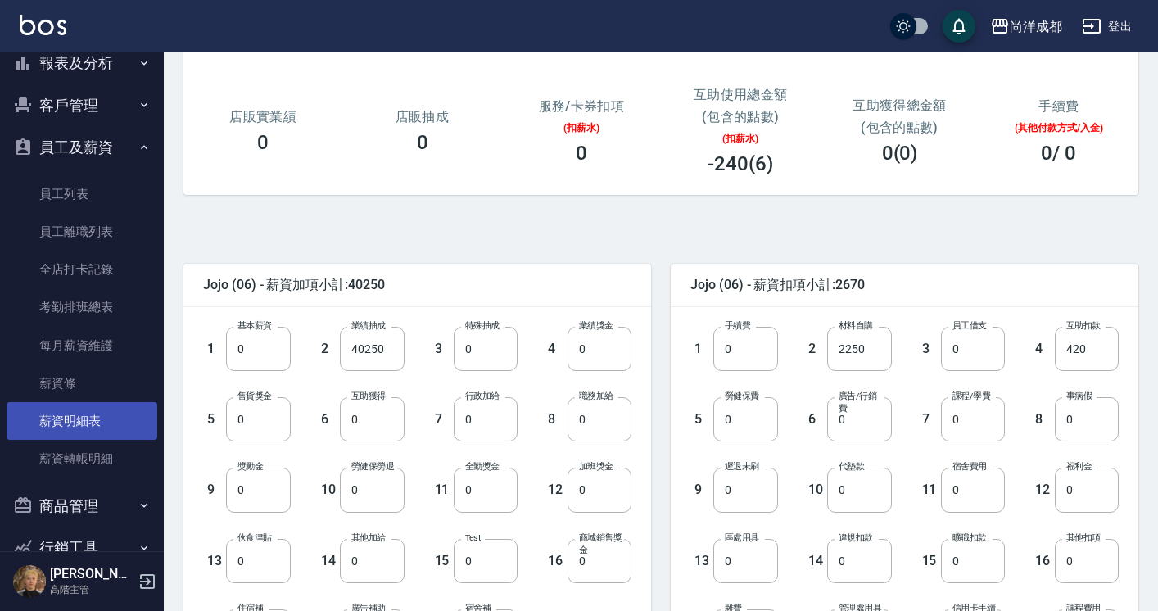
click at [86, 422] on link "薪資明細表" at bounding box center [82, 421] width 151 height 38
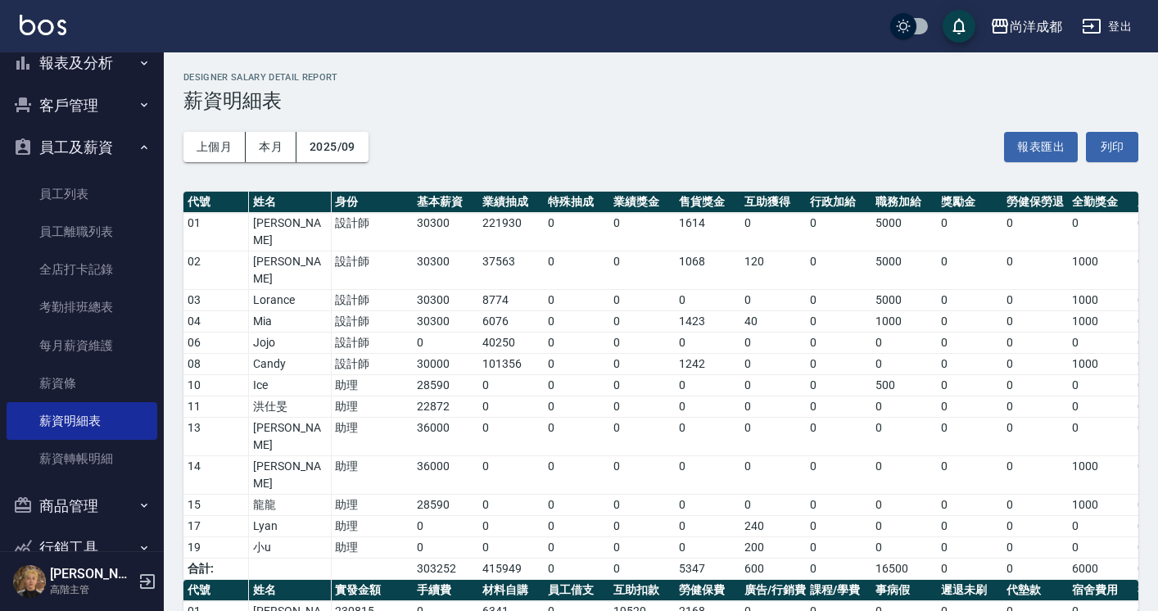
scroll to position [243, 0]
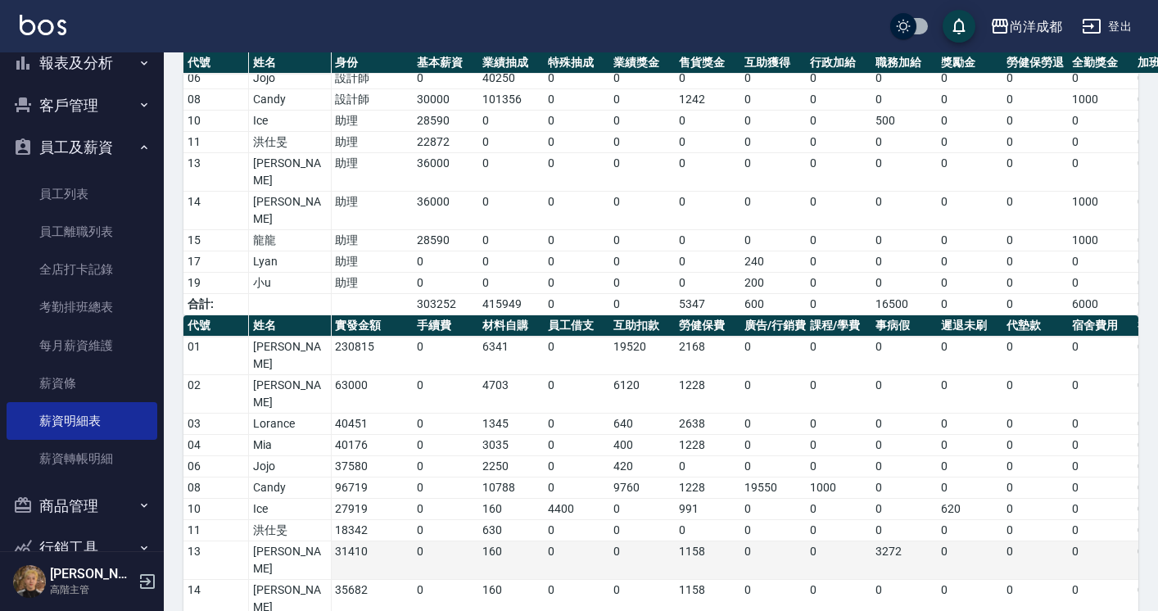
click at [357, 541] on td "31410" at bounding box center [372, 560] width 82 height 38
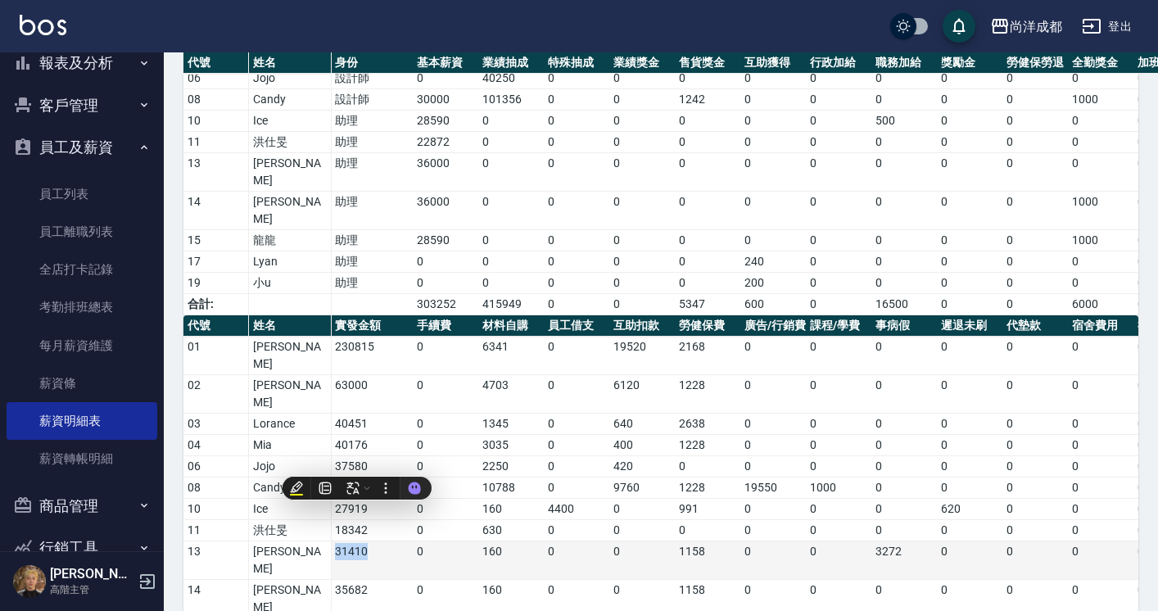
copy td "31410"
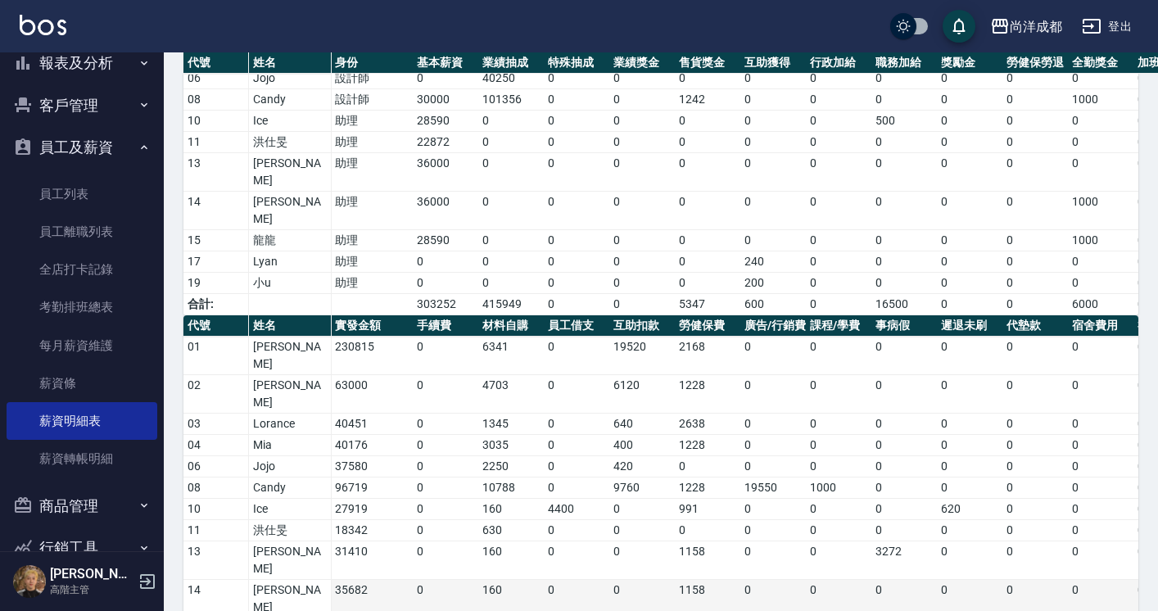
click at [360, 580] on td "35682" at bounding box center [372, 599] width 82 height 38
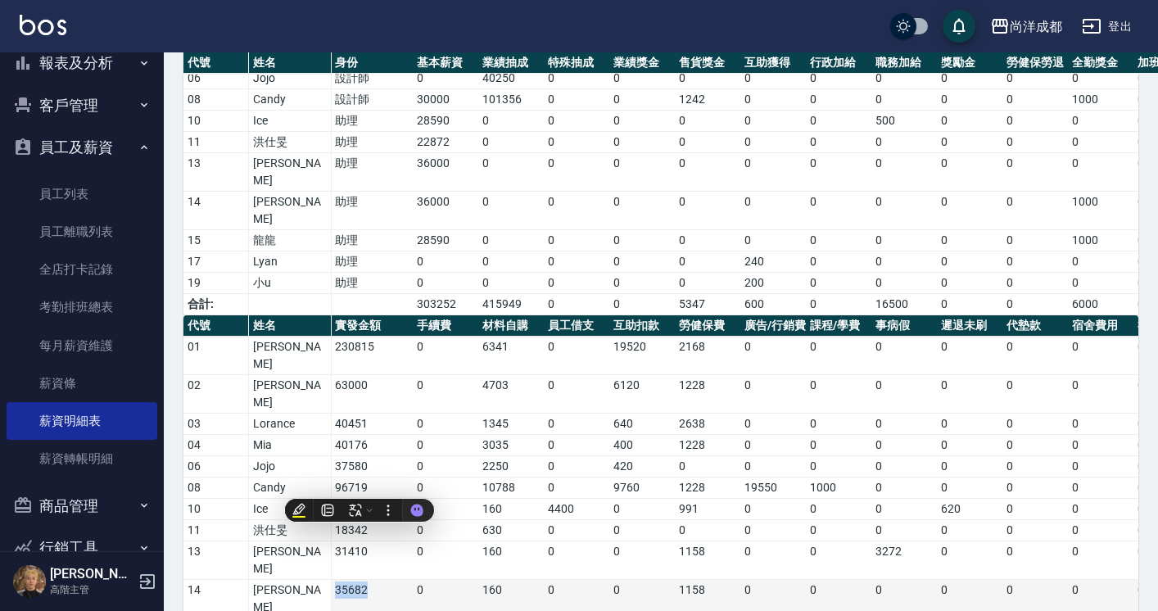
copy td "35682"
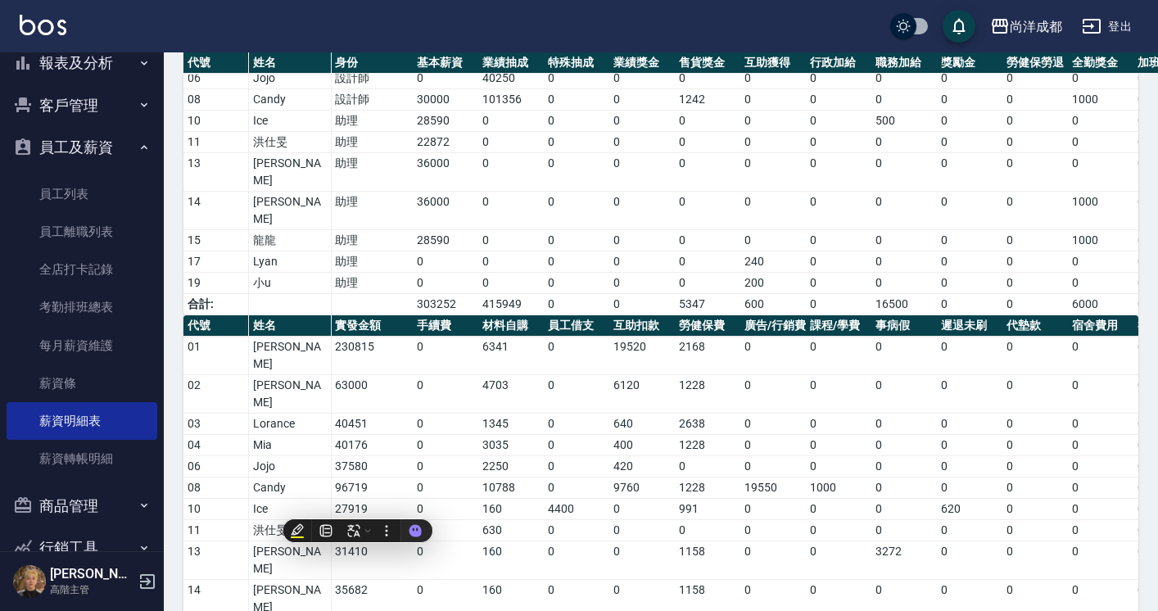
copy td "28272"
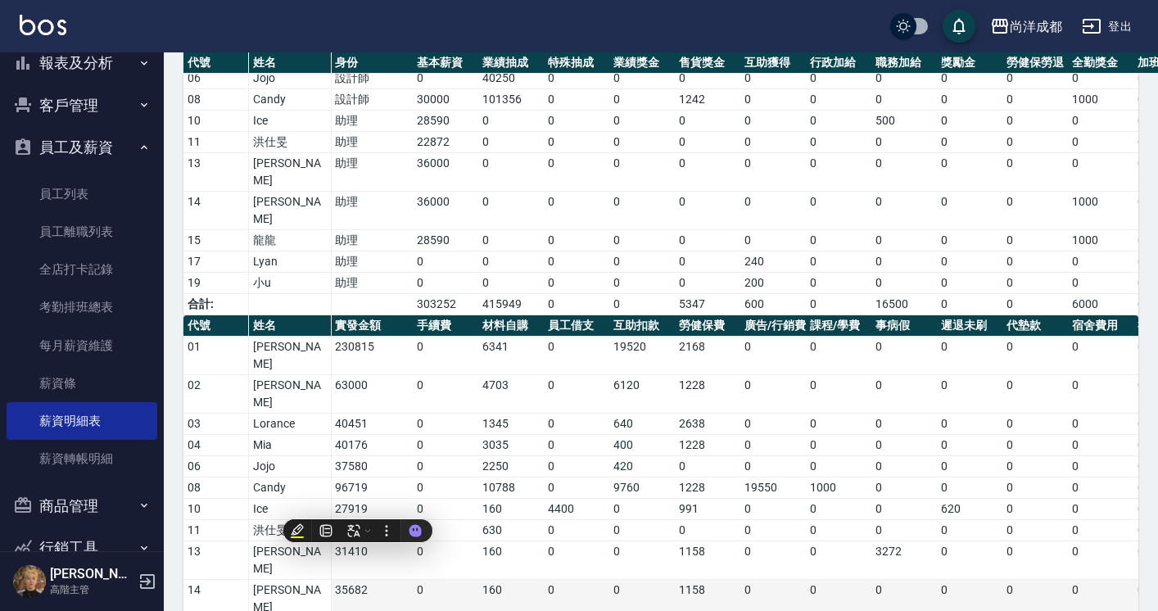
click at [544, 580] on td "0" at bounding box center [577, 599] width 66 height 38
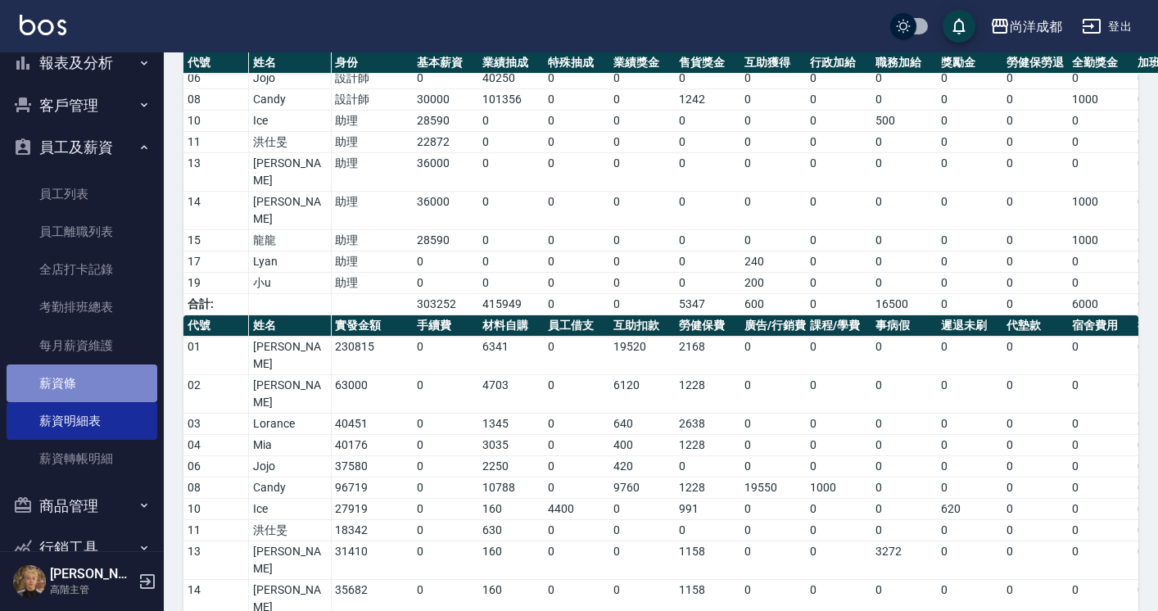
click at [88, 392] on link "薪資條" at bounding box center [82, 384] width 151 height 38
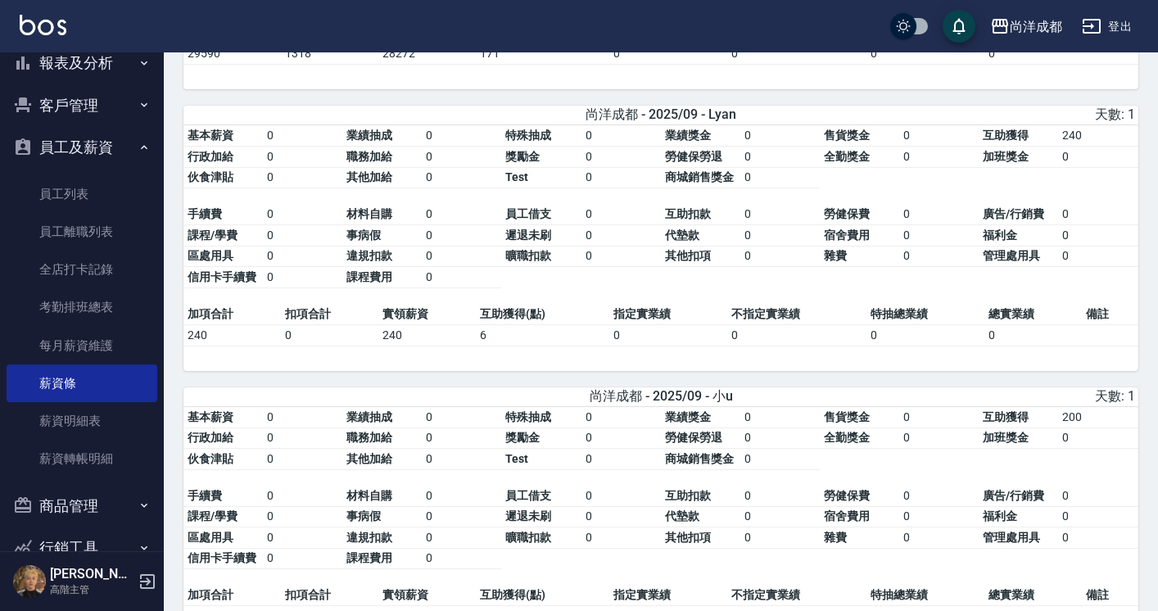
scroll to position [3269, 0]
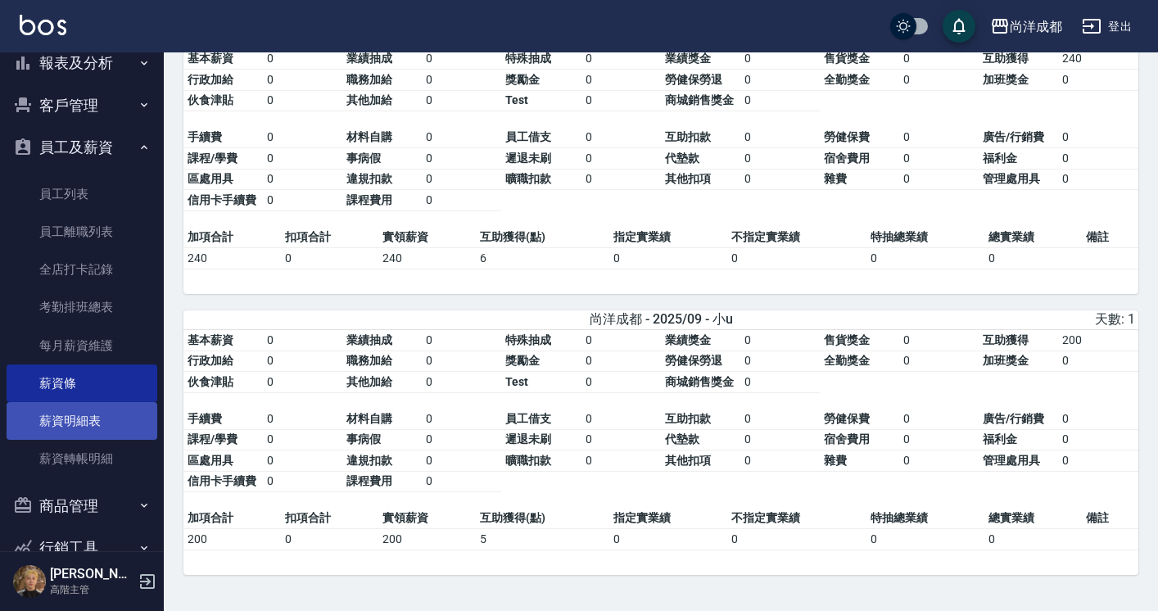
click at [74, 416] on link "薪資明細表" at bounding box center [82, 421] width 151 height 38
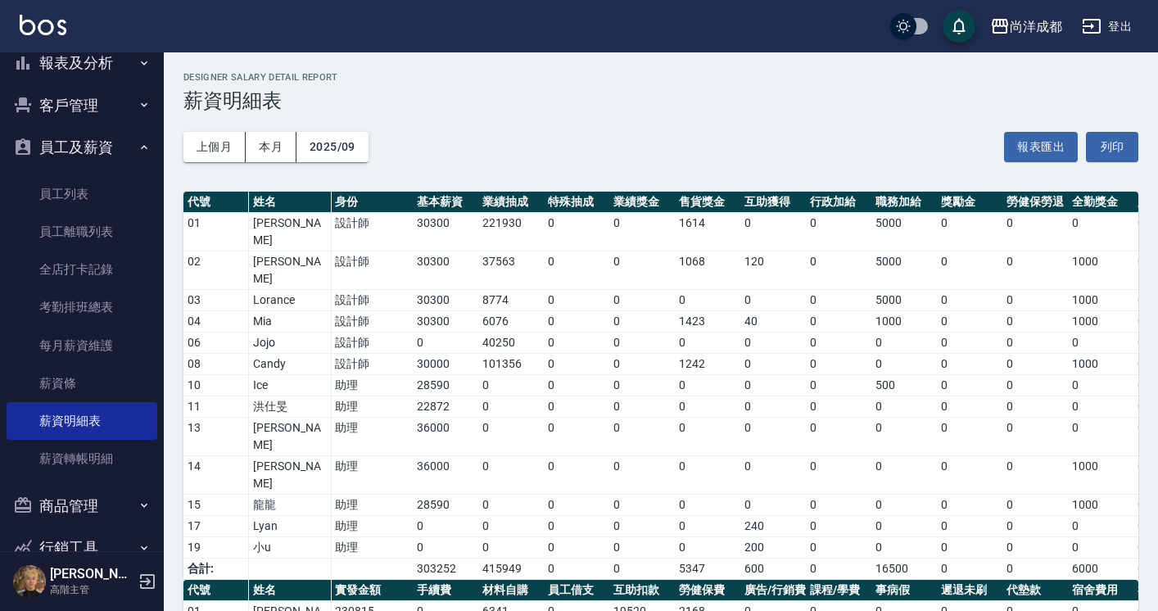
scroll to position [243, 0]
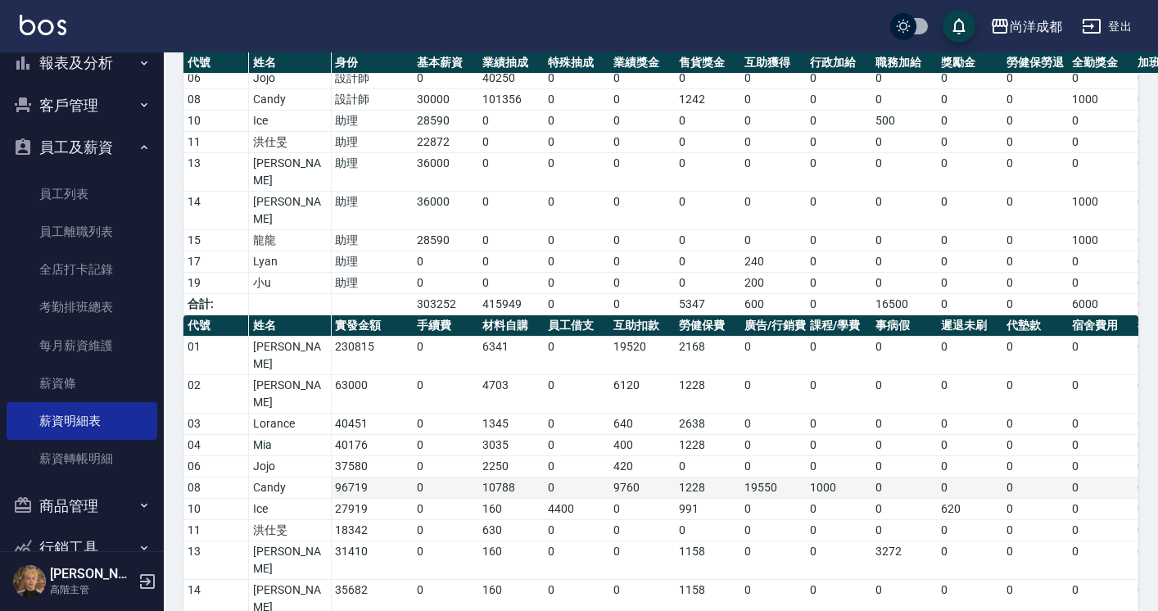
click at [585, 478] on td "0" at bounding box center [577, 488] width 66 height 21
